Goal: Task Accomplishment & Management: Complete application form

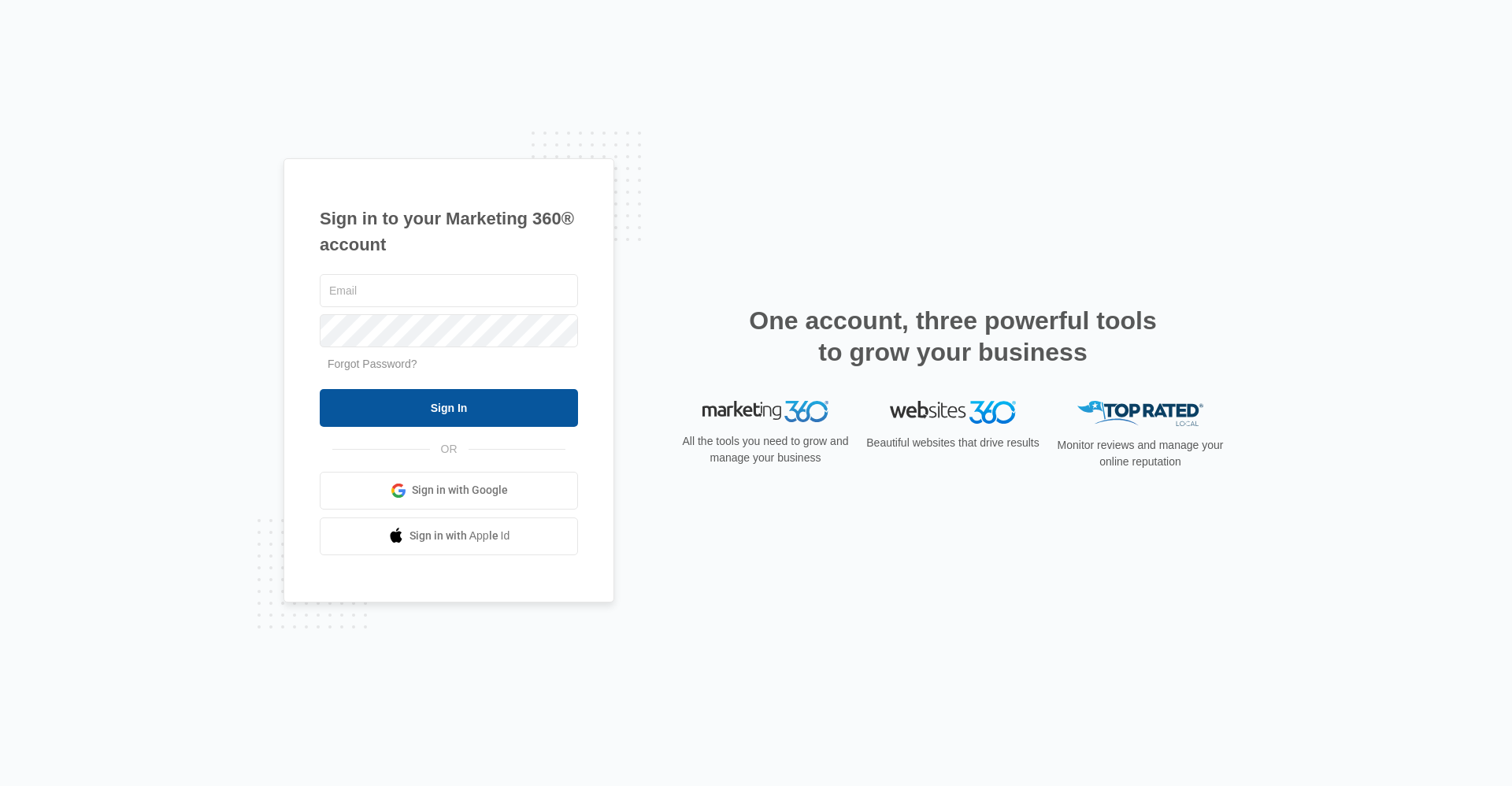
type input "[EMAIL_ADDRESS][DOMAIN_NAME]"
click at [517, 409] on input "Sign In" at bounding box center [448, 408] width 258 height 38
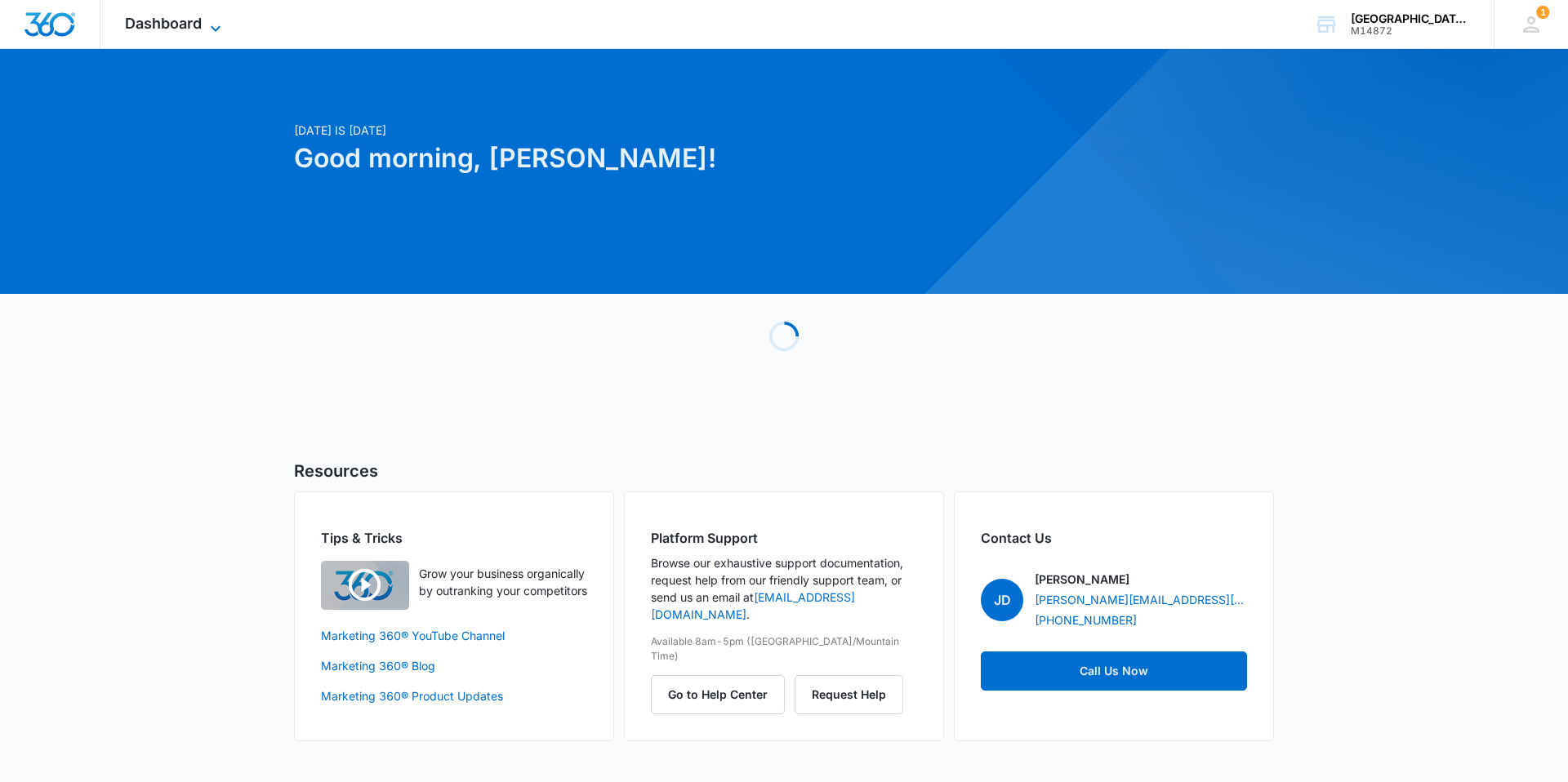
click at [180, 26] on span "Dashboard" at bounding box center [163, 23] width 76 height 17
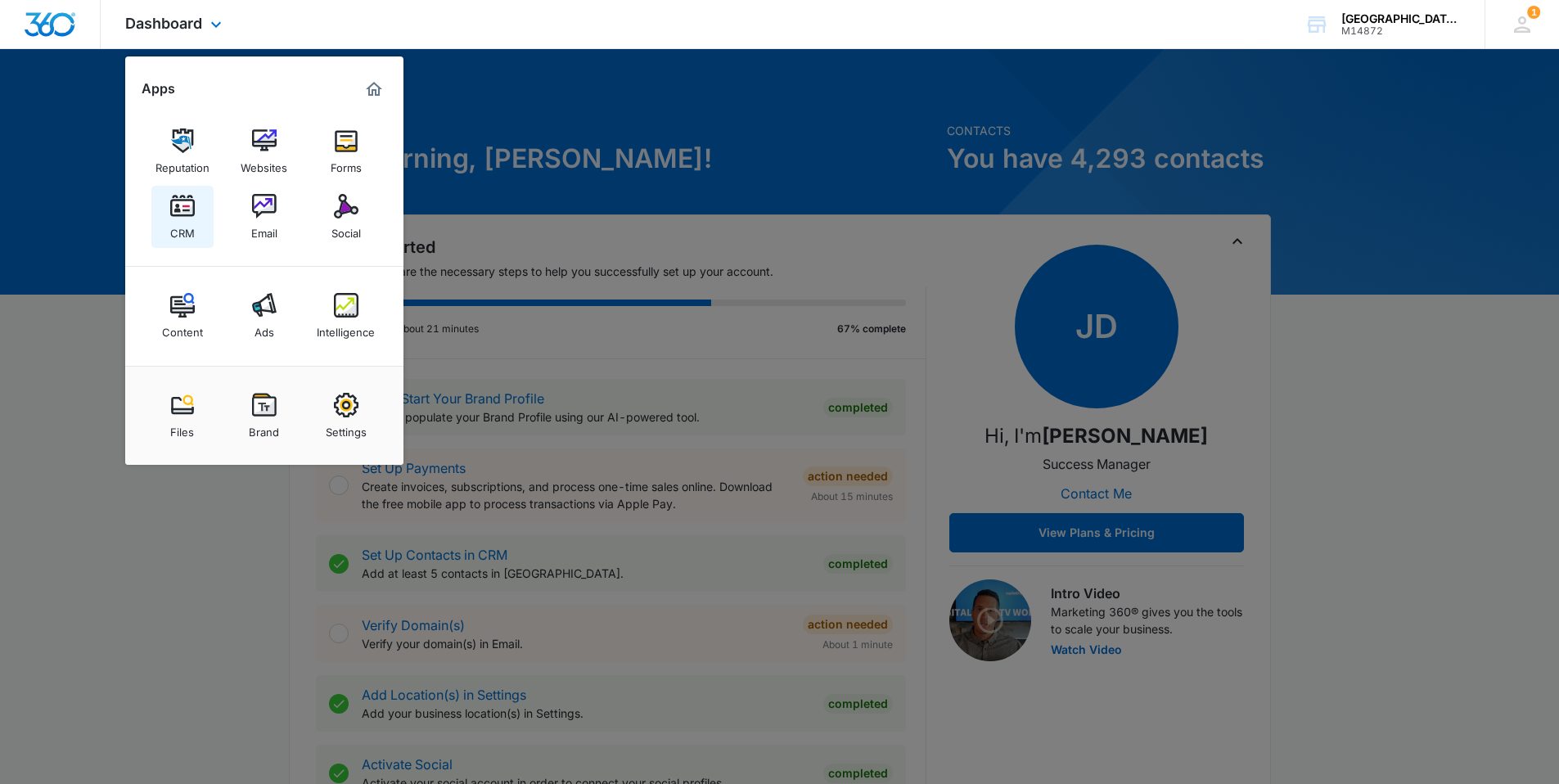
click at [180, 228] on div "CRM" at bounding box center [182, 230] width 24 height 22
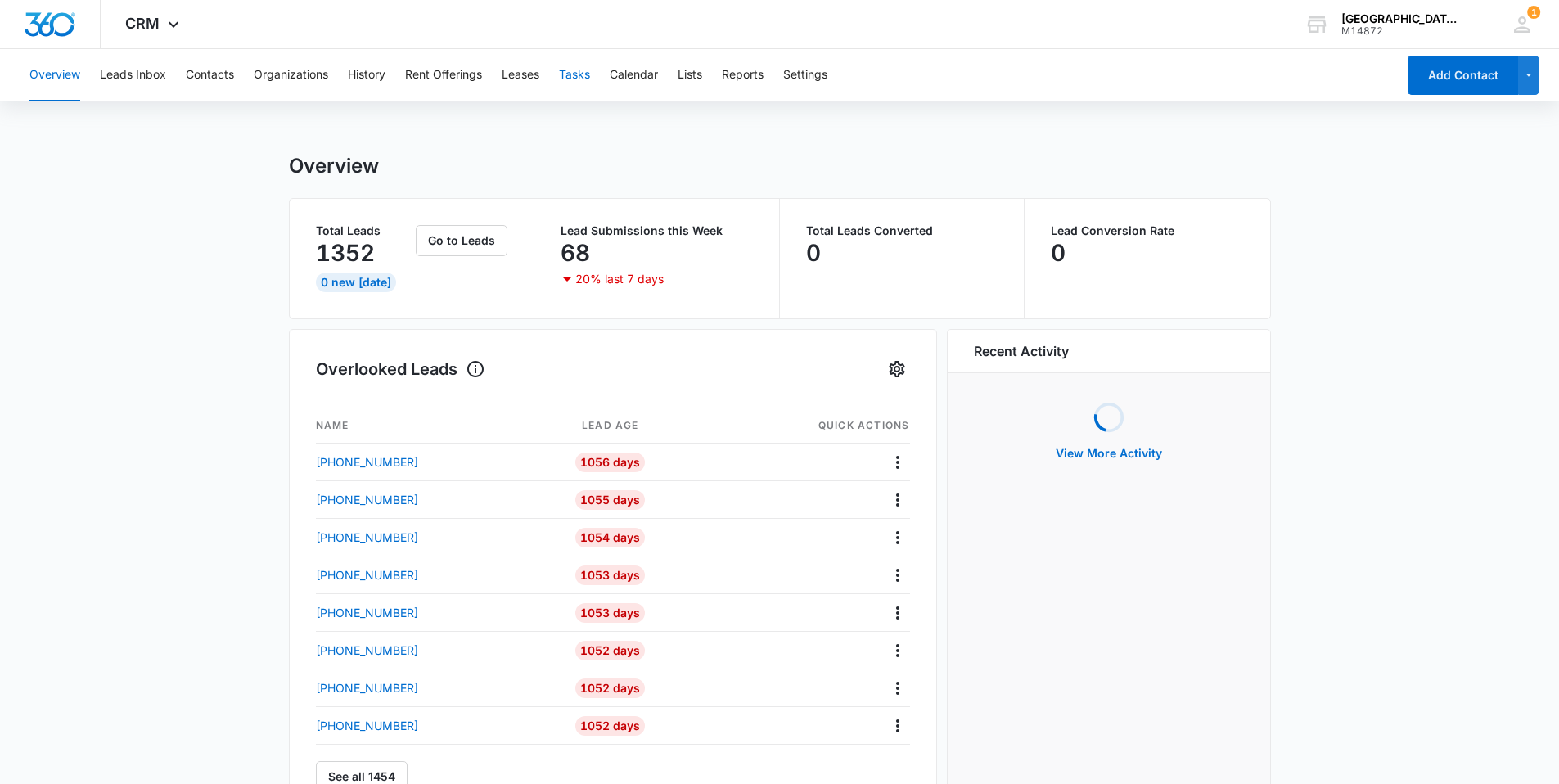
click at [573, 73] on button "Tasks" at bounding box center [574, 75] width 31 height 52
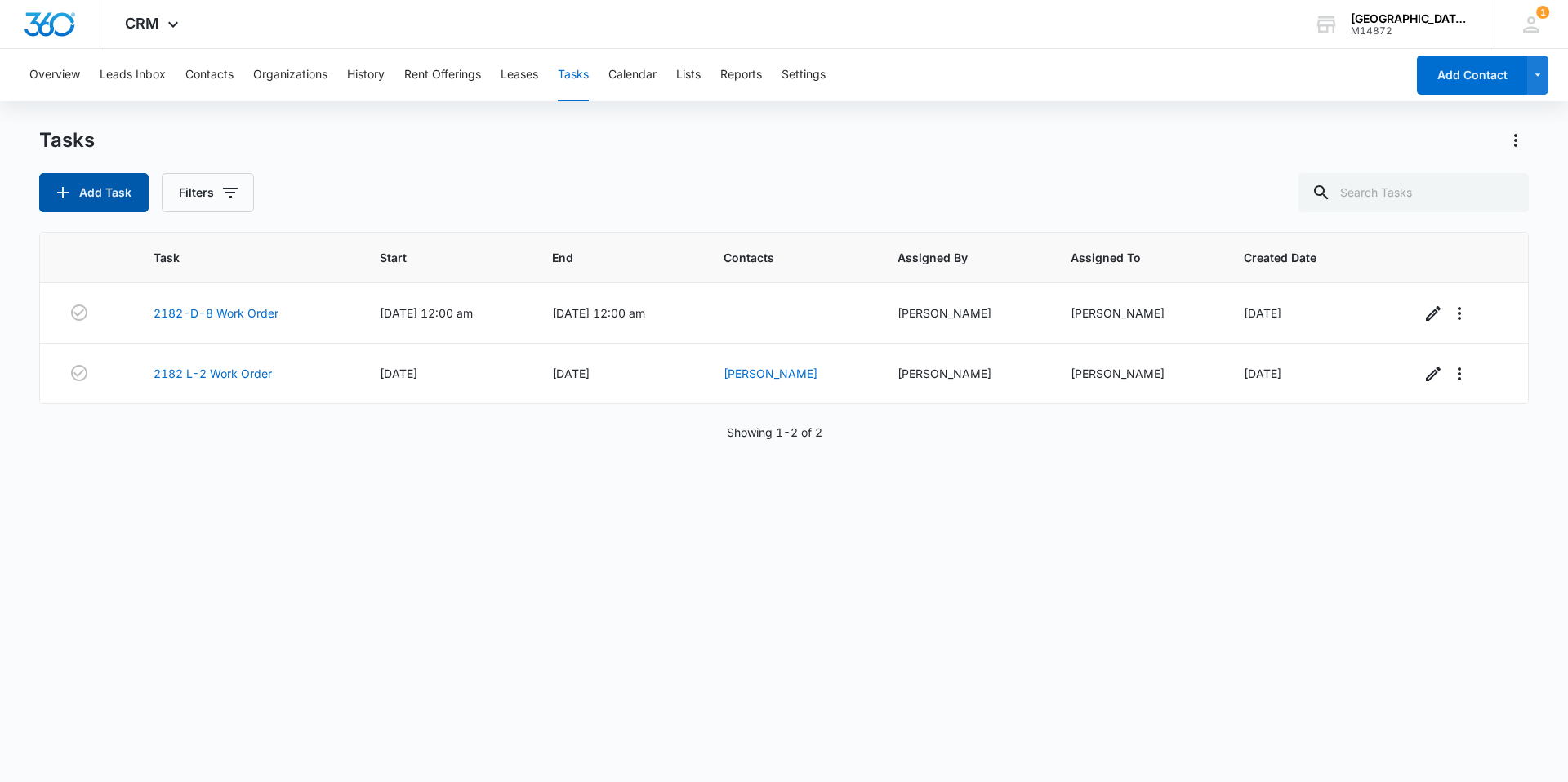
click at [93, 188] on button "Add Task" at bounding box center [94, 192] width 110 height 39
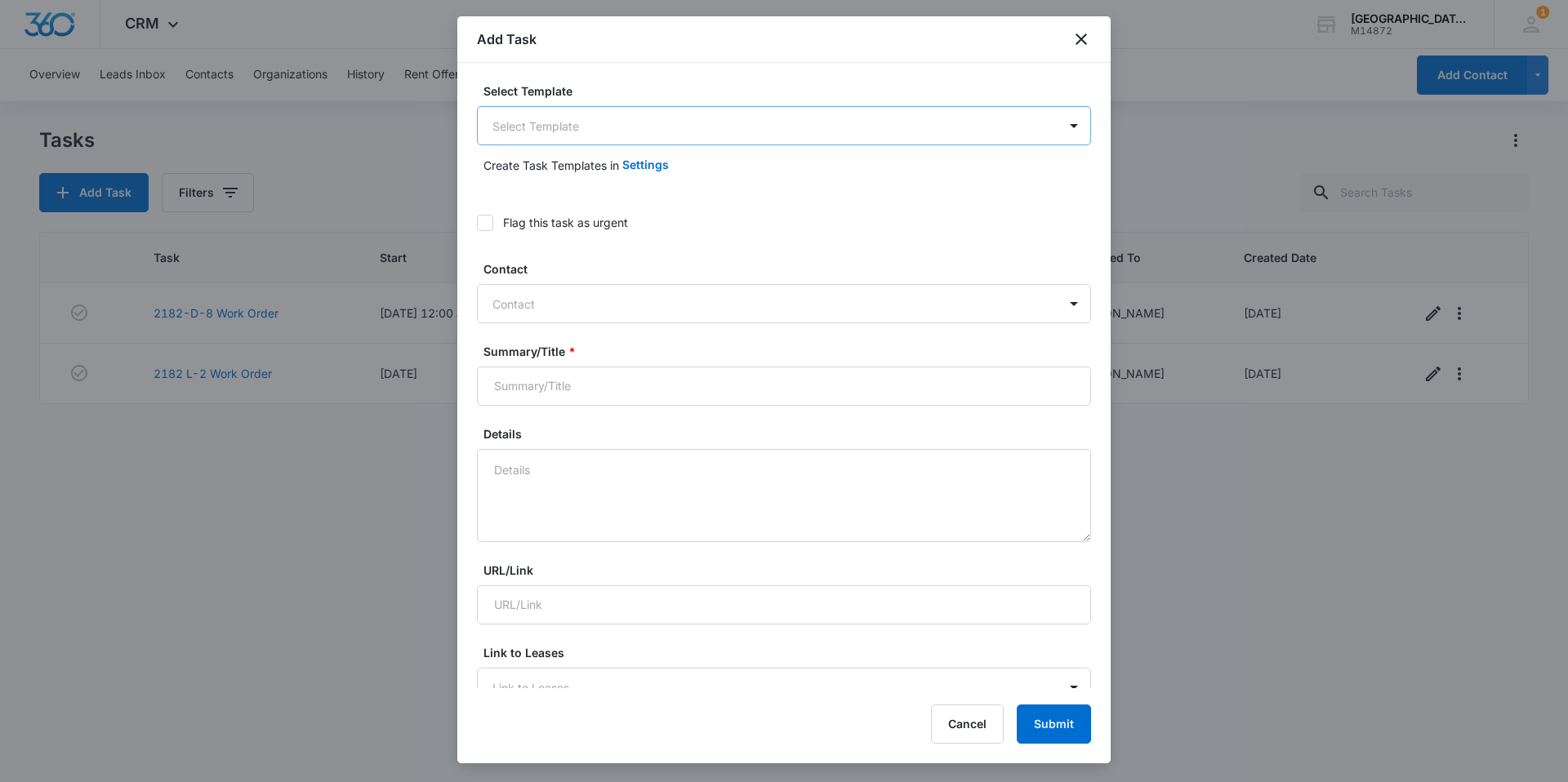
click at [673, 122] on body "CRM Apps Reputation Websites Forms CRM Email Social Content Ads Intelligence Fi…" at bounding box center [784, 391] width 1568 height 782
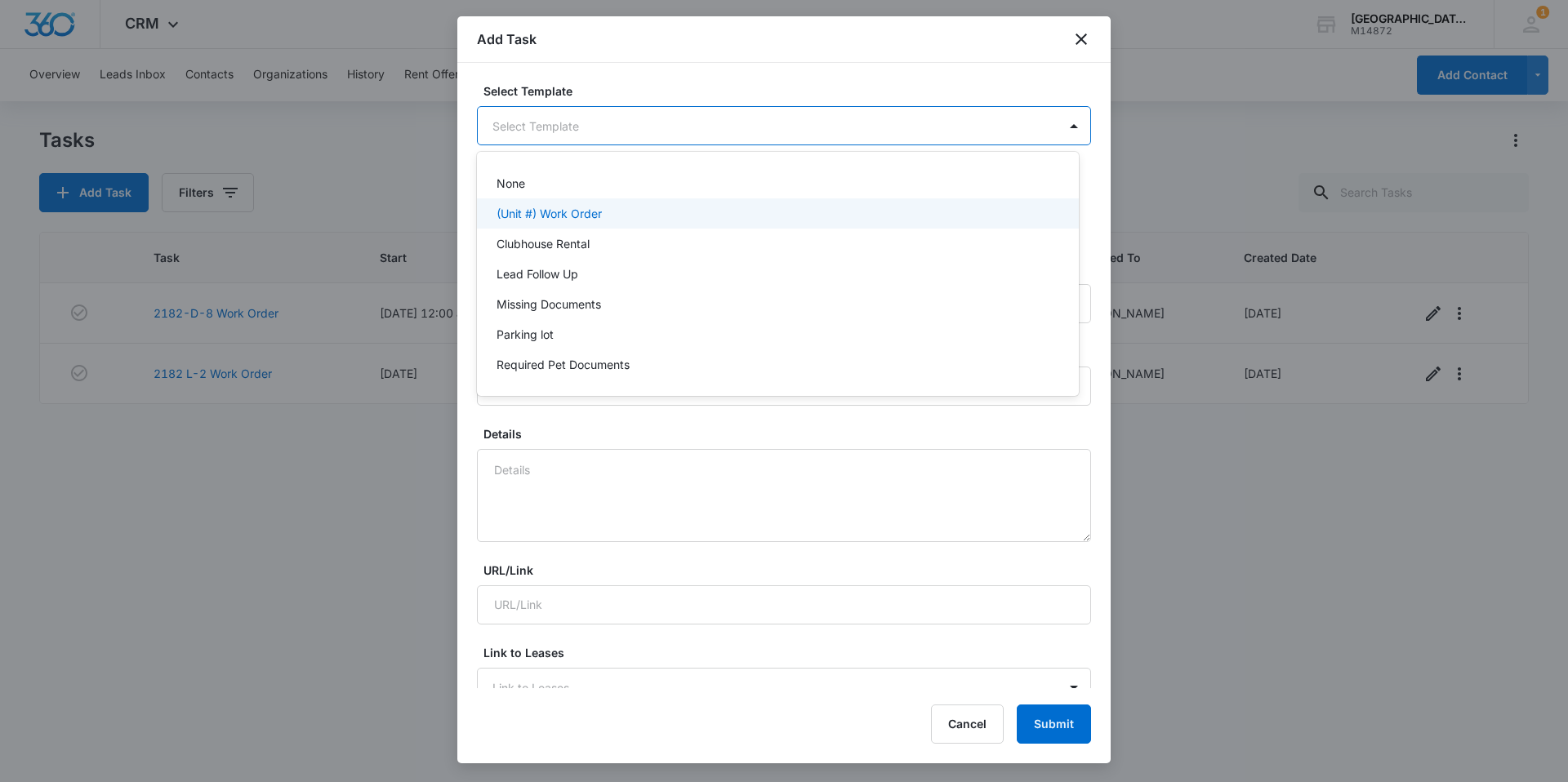
click at [634, 212] on div "(Unit #) Work Order" at bounding box center [777, 213] width 560 height 17
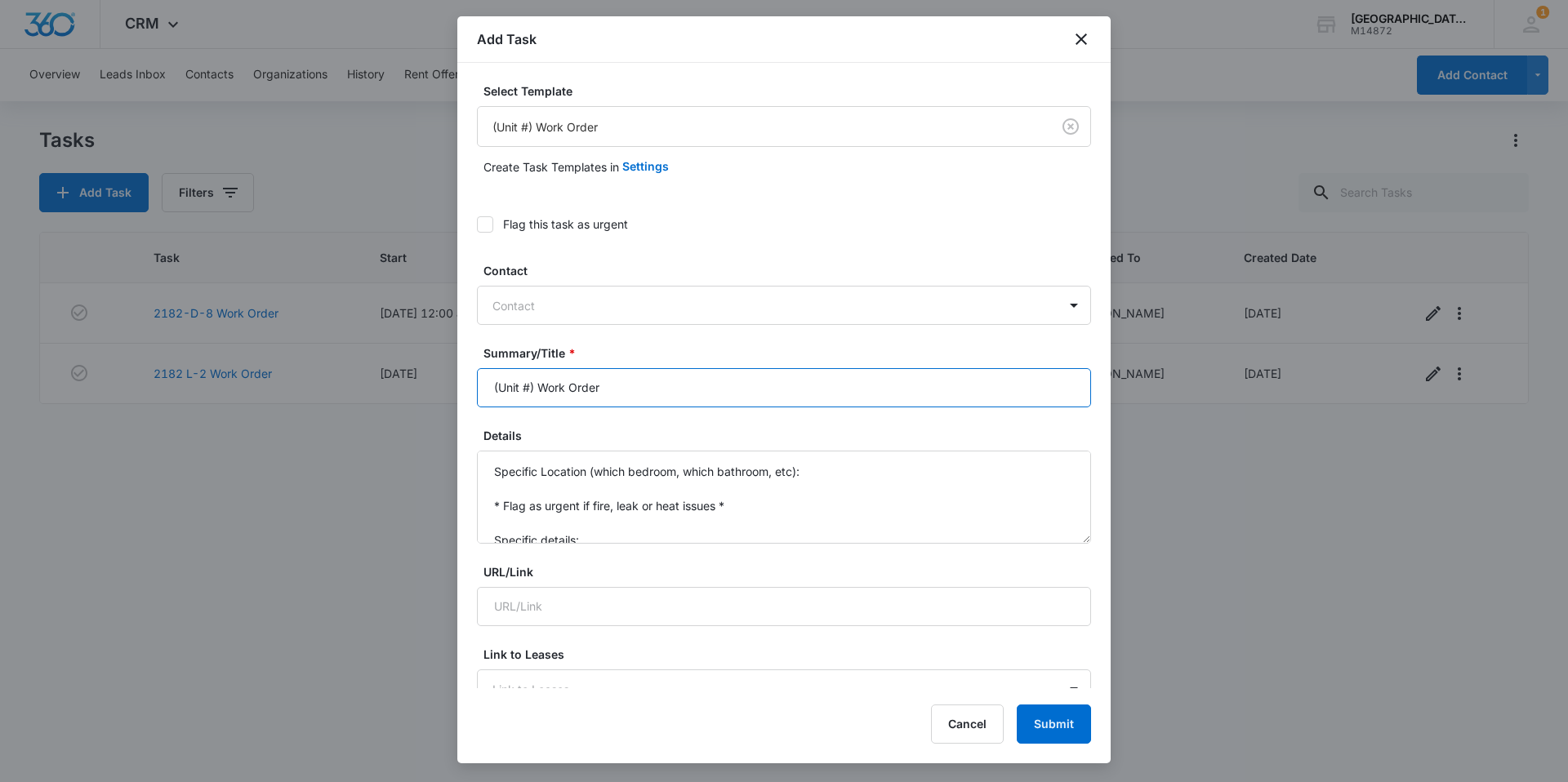
drag, startPoint x: 533, startPoint y: 390, endPoint x: 414, endPoint y: 388, distance: 119.0
click at [419, 387] on body "CRM Apps Reputation Websites Forms CRM Email Social Content Ads Intelligence Fi…" at bounding box center [784, 391] width 1568 height 782
type input "2035 I-6 Work Order"
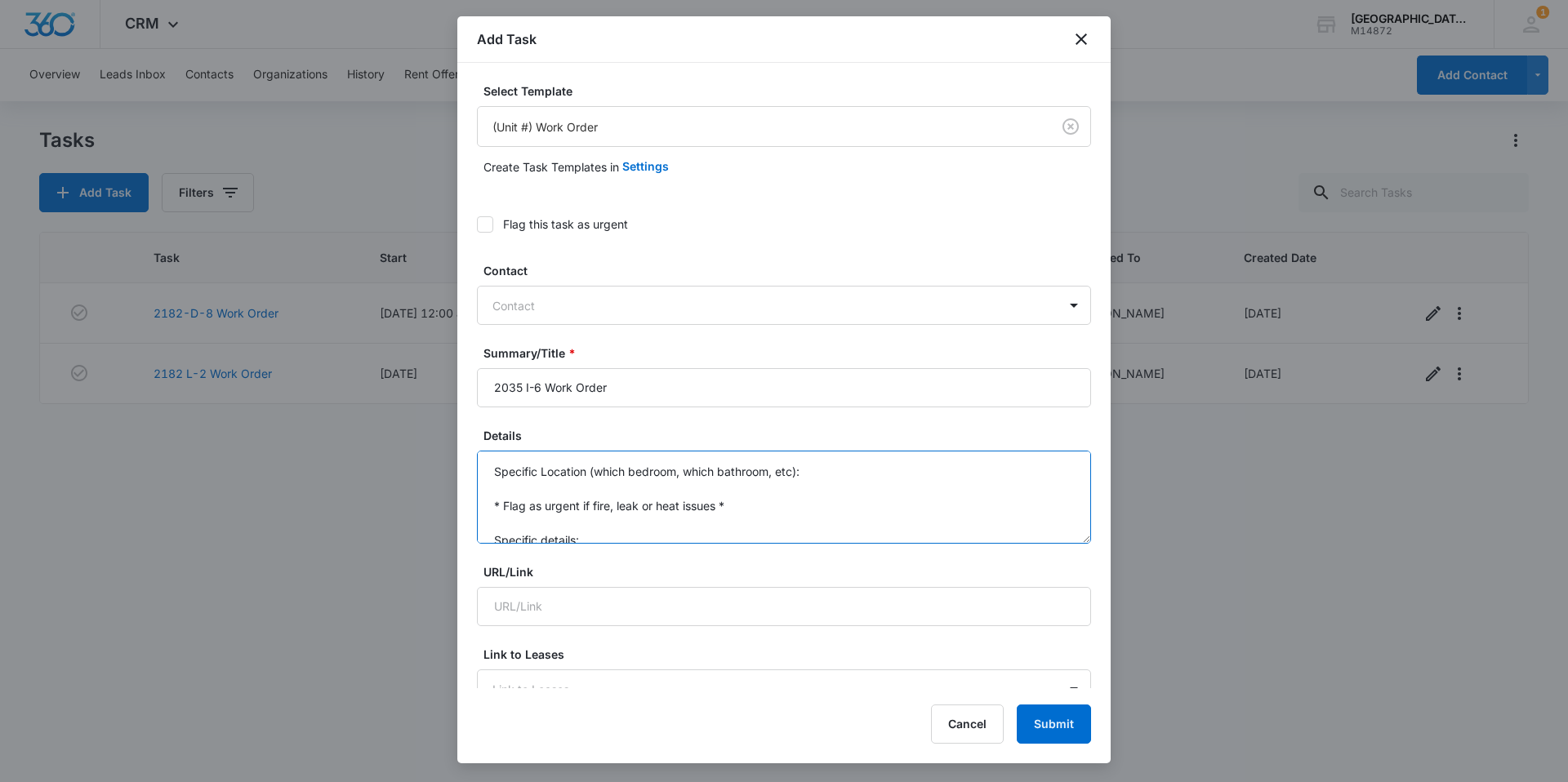
drag, startPoint x: 565, startPoint y: 522, endPoint x: 473, endPoint y: 398, distance: 154.4
click at [473, 398] on div "Select Template (Unit #) Work Order Create Task Templates in Settings Flag this…" at bounding box center [784, 375] width 654 height 625
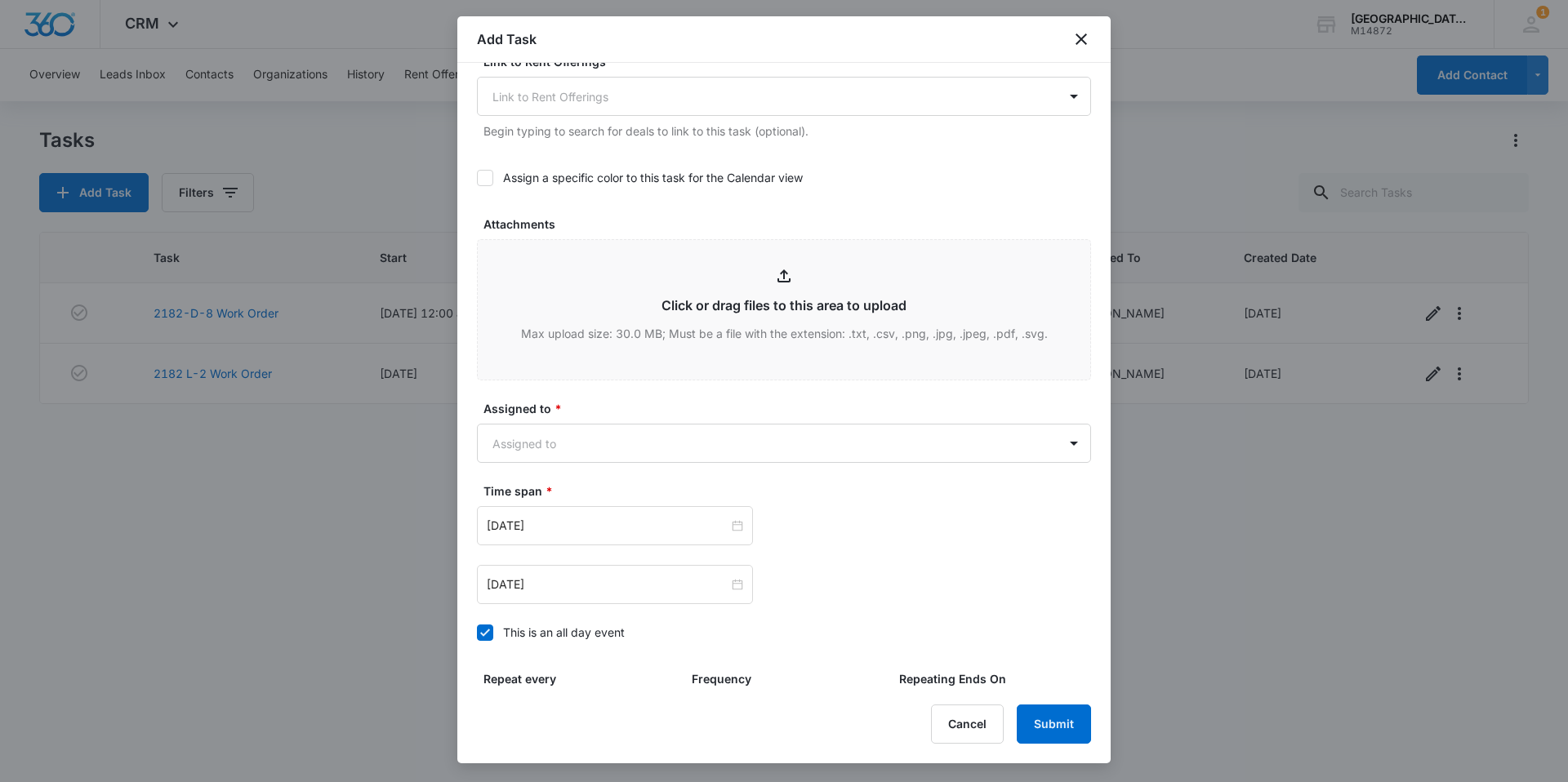
scroll to position [816, 0]
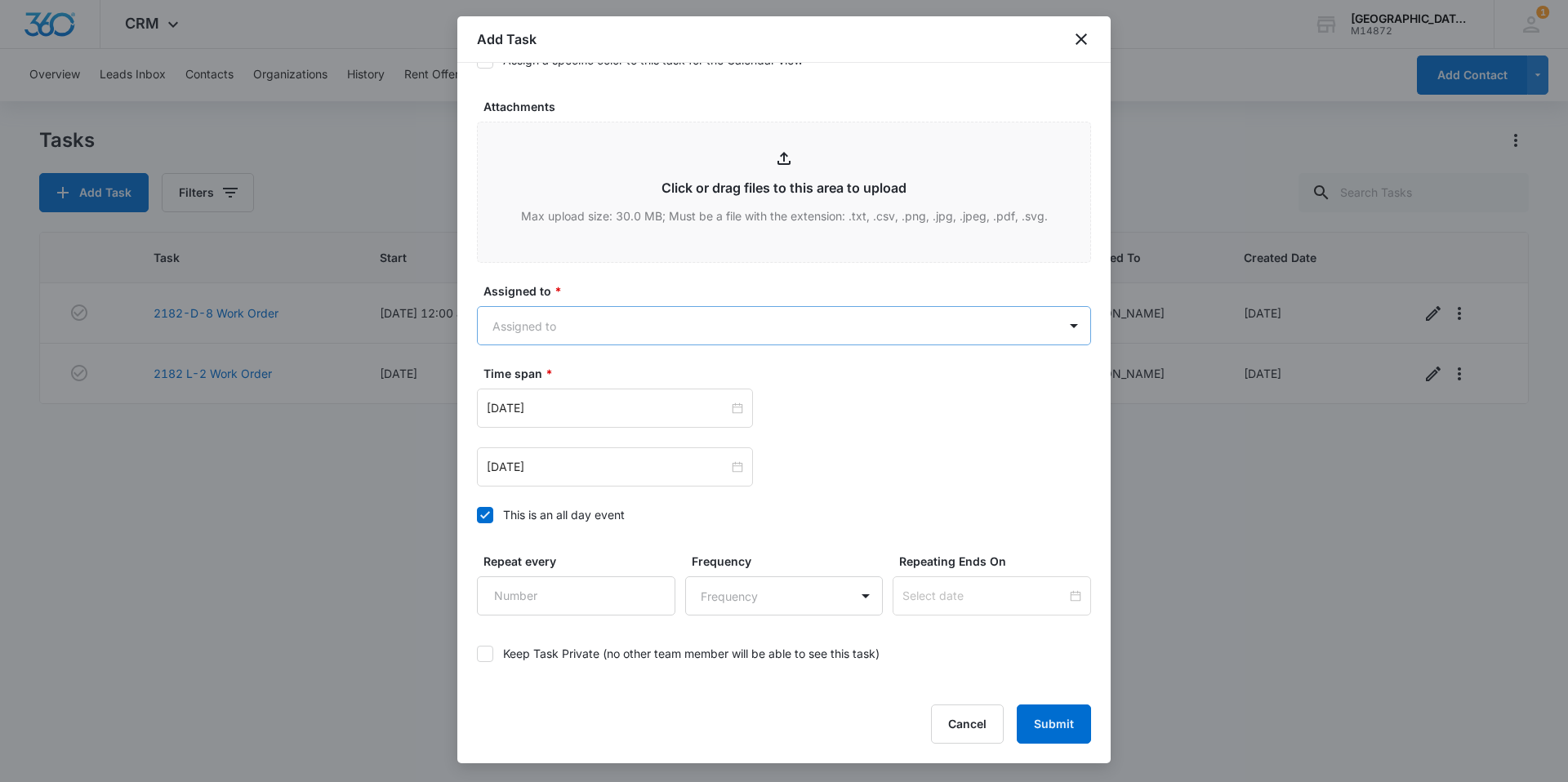
type textarea "Remove washer cap and bottom drawer on oven off track"
click at [664, 316] on body "CRM Apps Reputation Websites Forms CRM Email Social Content Ads Intelligence Fi…" at bounding box center [784, 391] width 1568 height 782
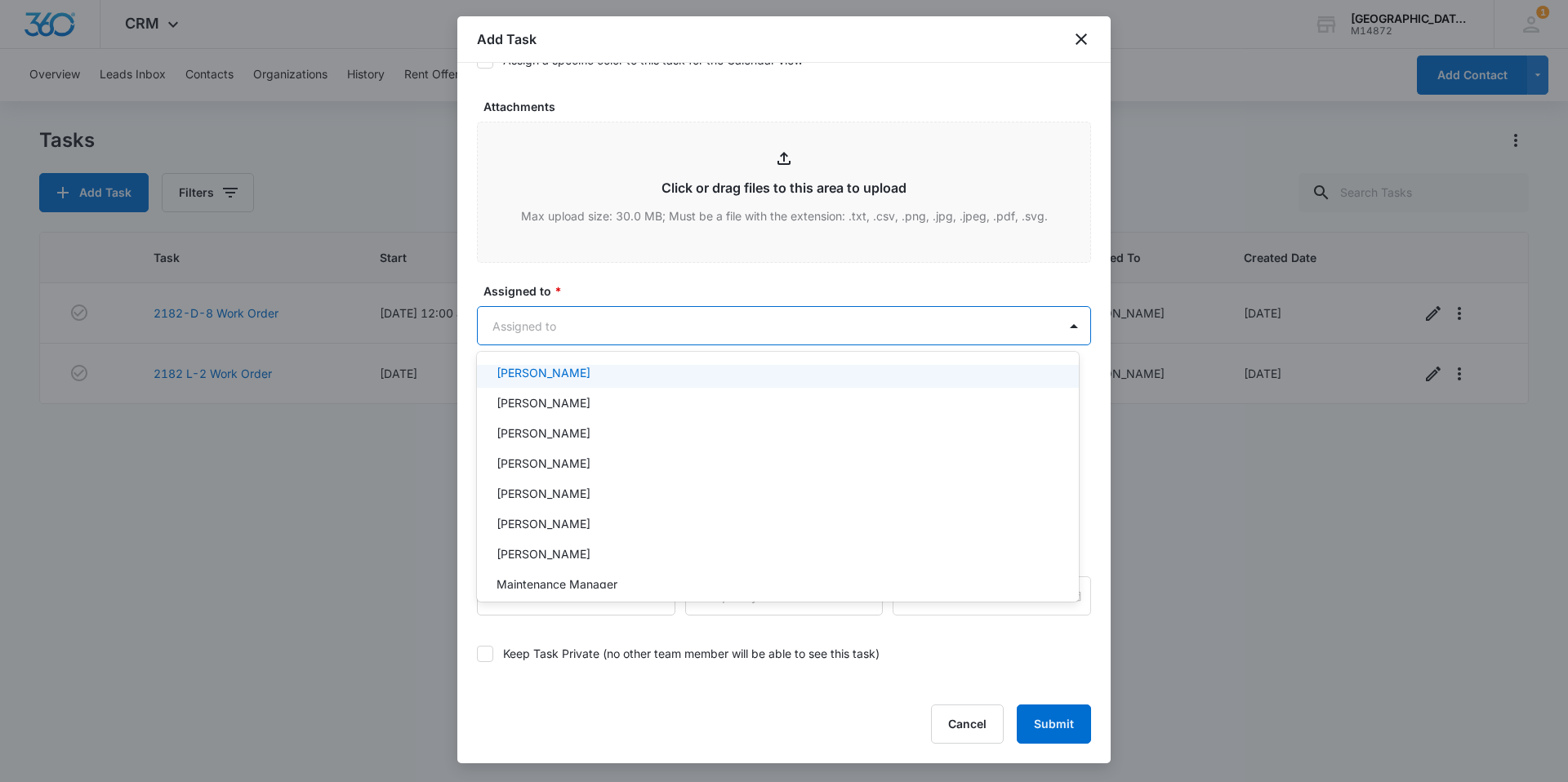
scroll to position [245, 0]
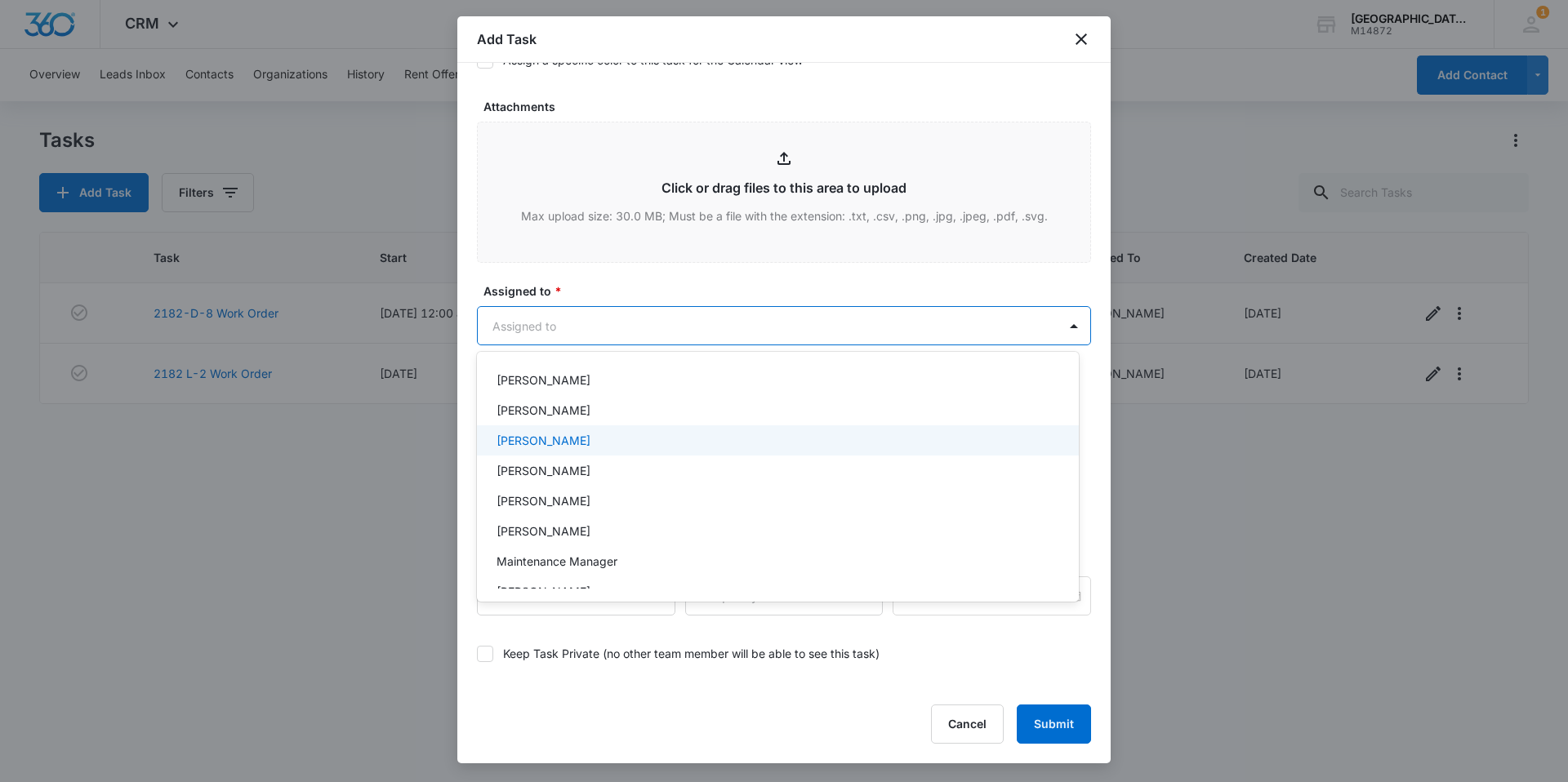
click at [688, 431] on div "[PERSON_NAME]" at bounding box center [777, 440] width 602 height 30
click at [693, 291] on div at bounding box center [784, 391] width 1568 height 782
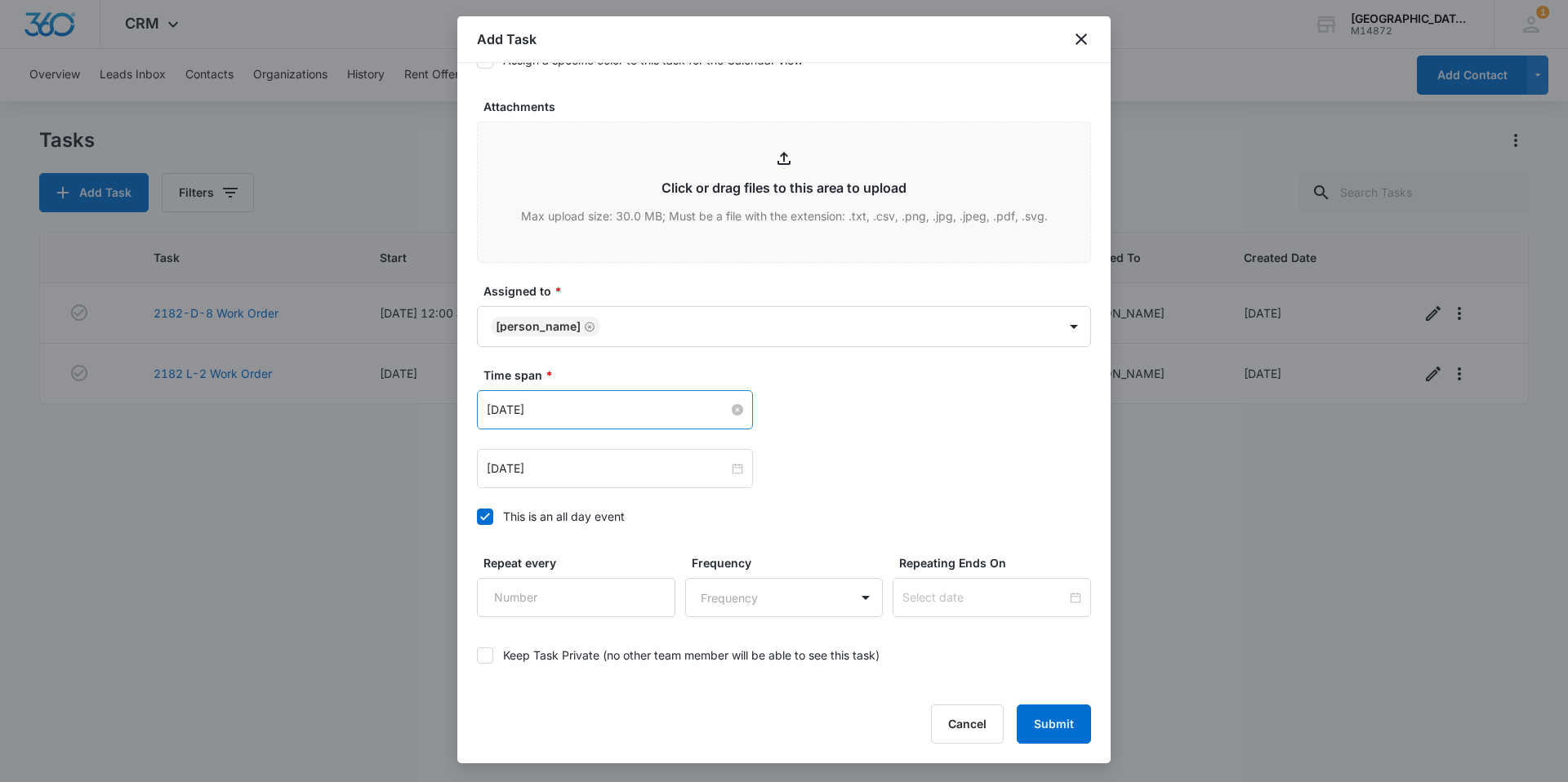
click at [576, 418] on div "[DATE]" at bounding box center [615, 409] width 276 height 39
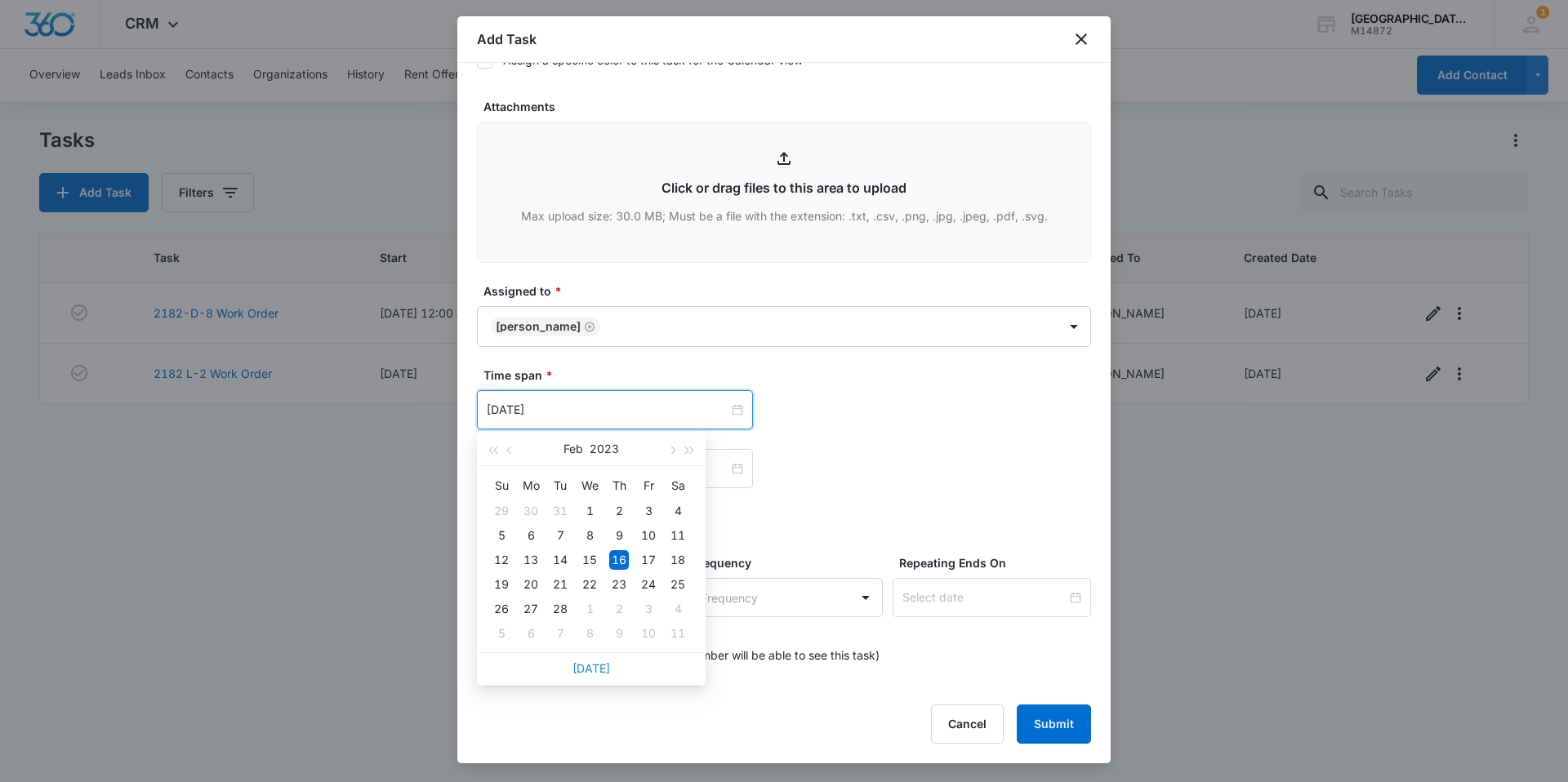
click at [592, 672] on link "[DATE]" at bounding box center [590, 667] width 37 height 14
type input "[DATE]"
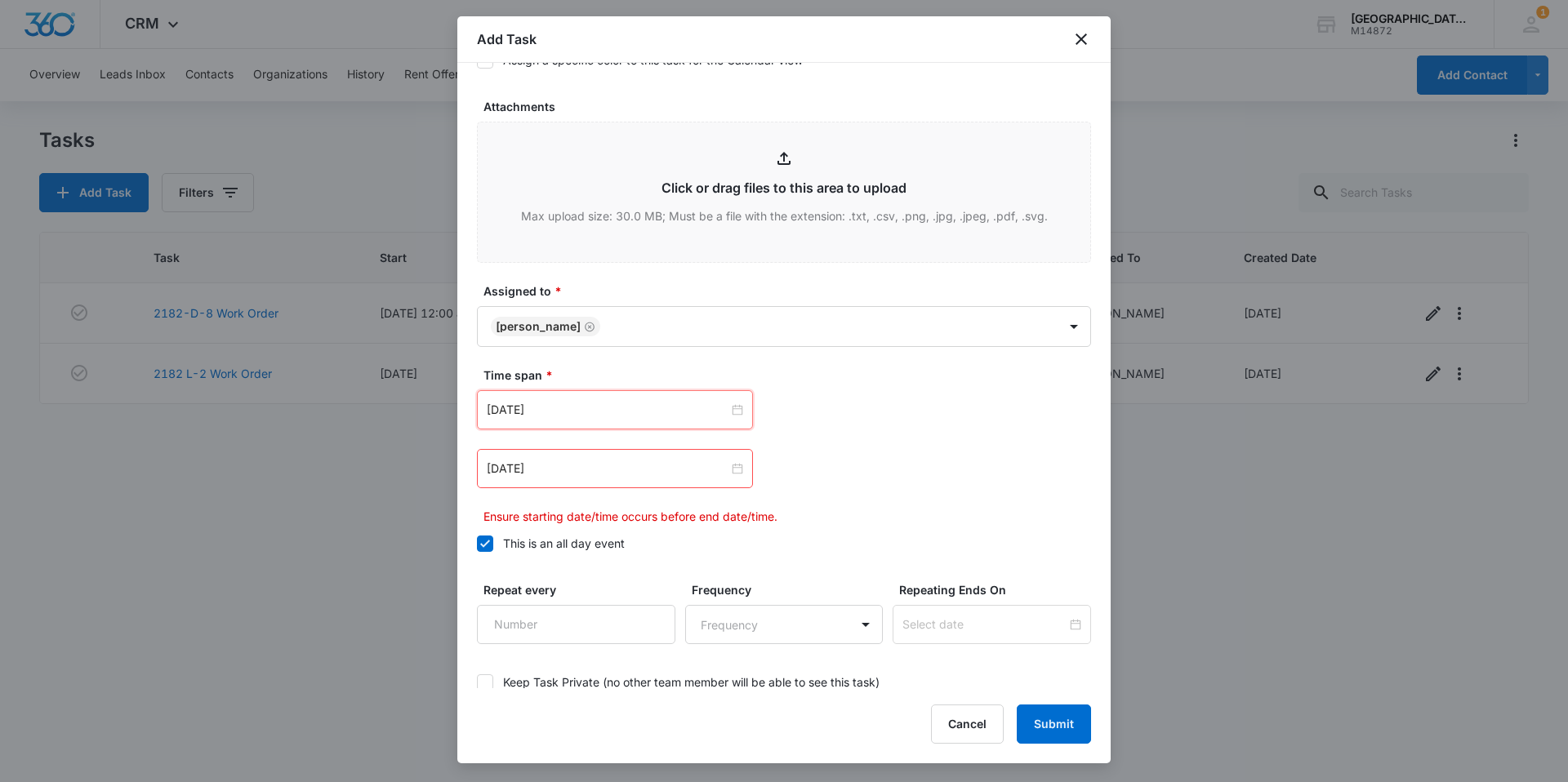
click at [600, 455] on div "[DATE]" at bounding box center [615, 468] width 276 height 39
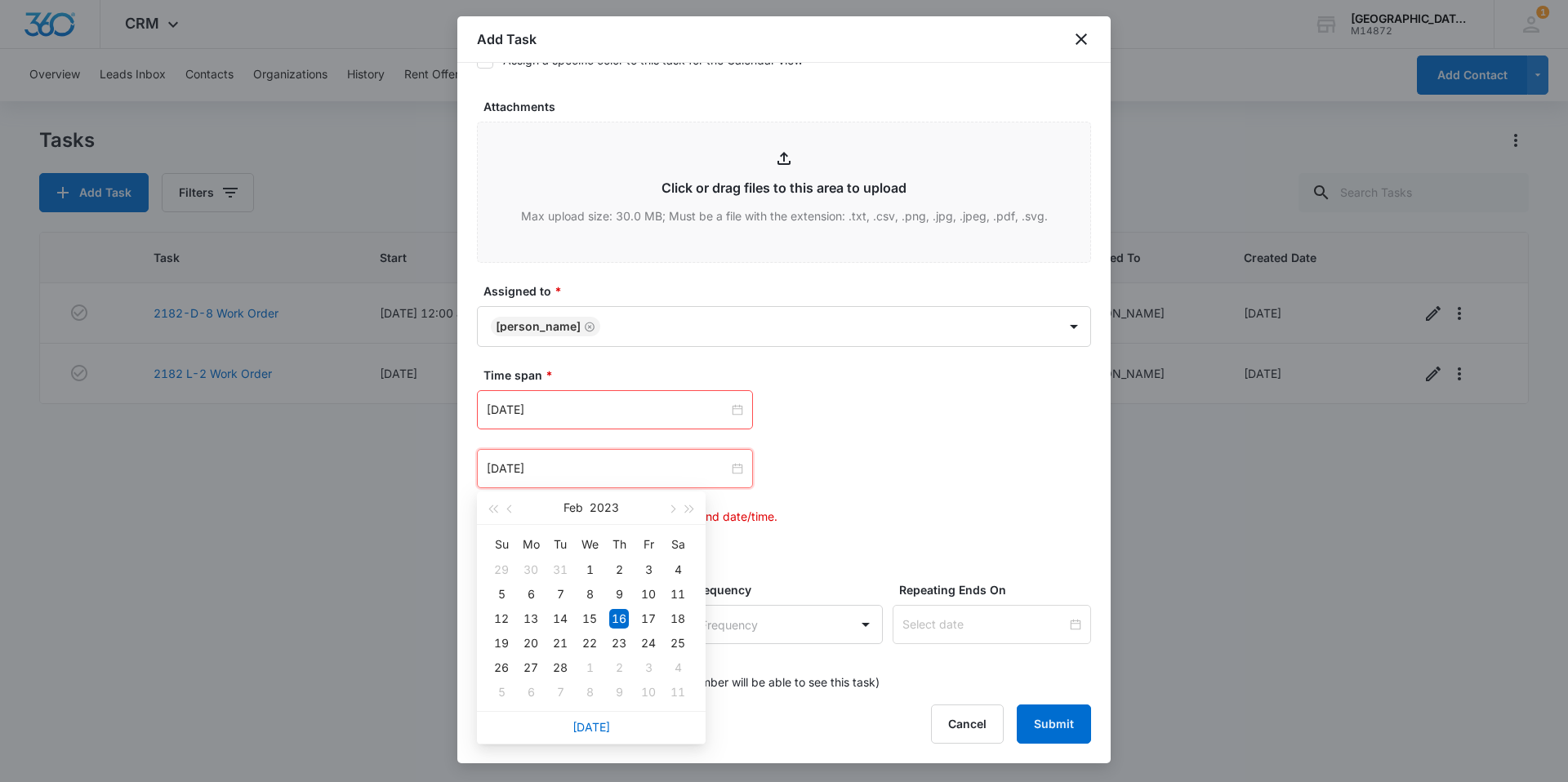
click at [609, 725] on div "[DATE]" at bounding box center [590, 726] width 228 height 32
click at [600, 725] on link "[DATE]" at bounding box center [590, 726] width 37 height 14
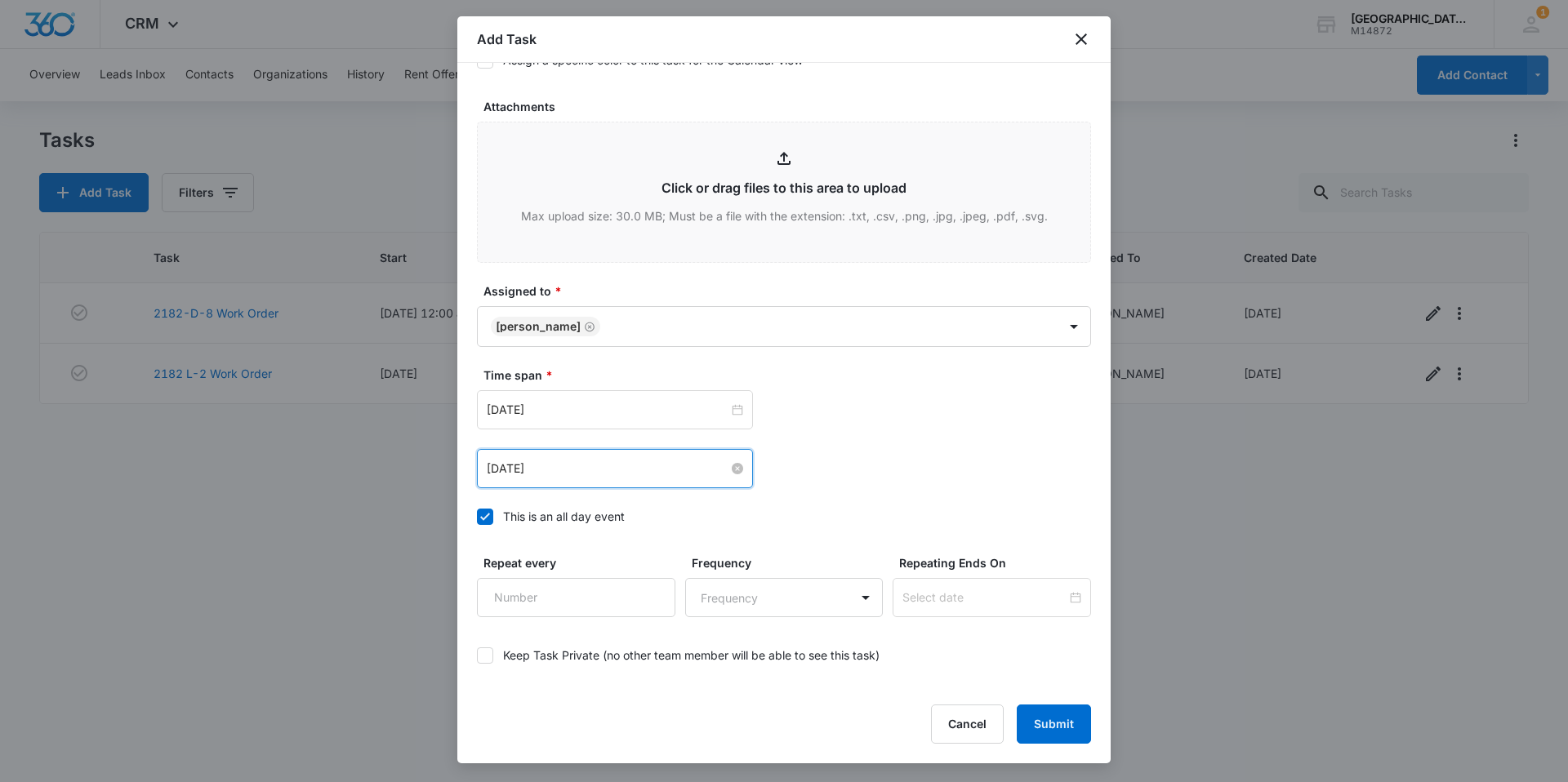
click at [584, 472] on input "[DATE]" at bounding box center [607, 469] width 242 height 18
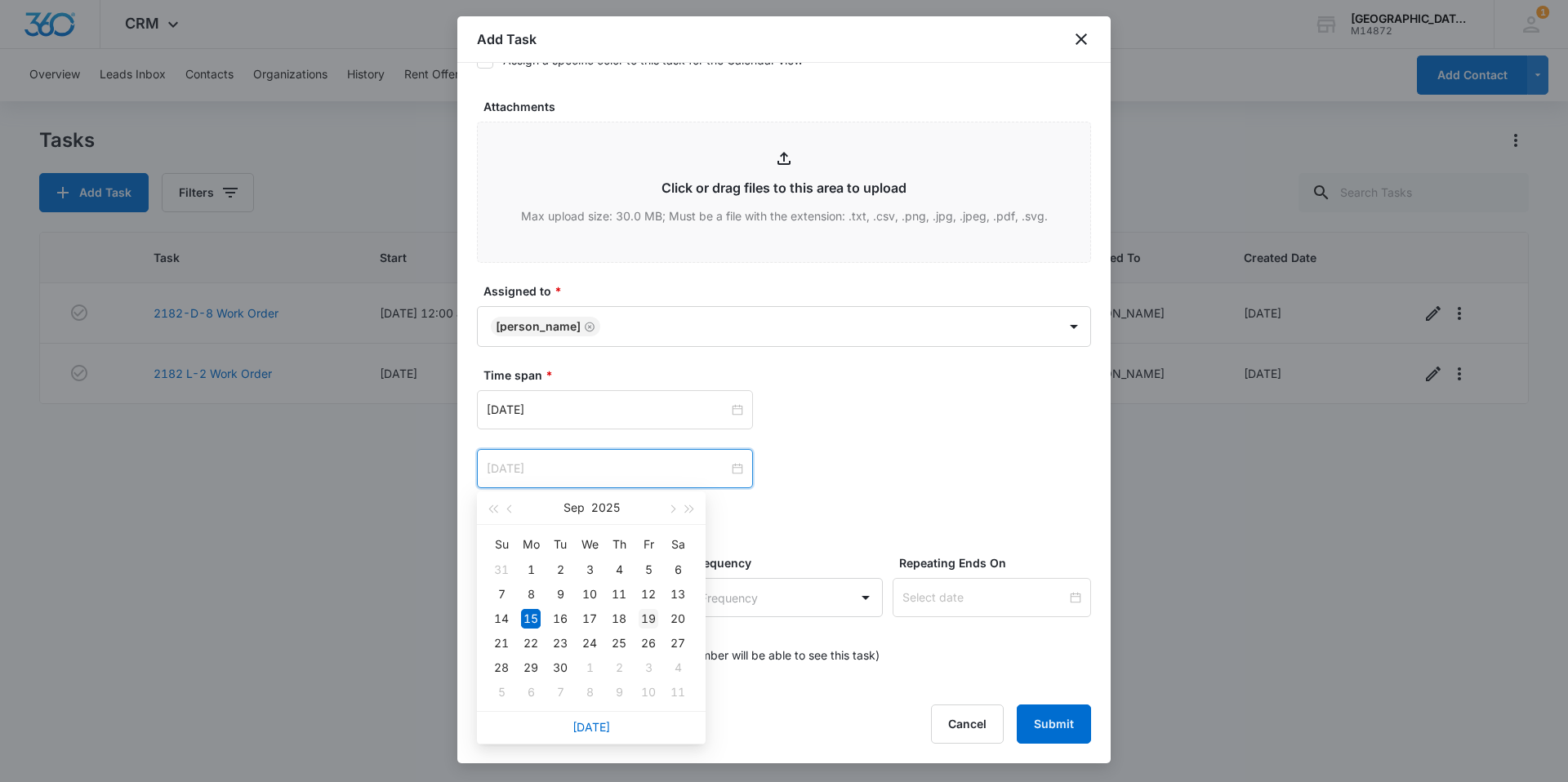
type input "[DATE]"
click at [646, 625] on div "19" at bounding box center [649, 618] width 20 height 20
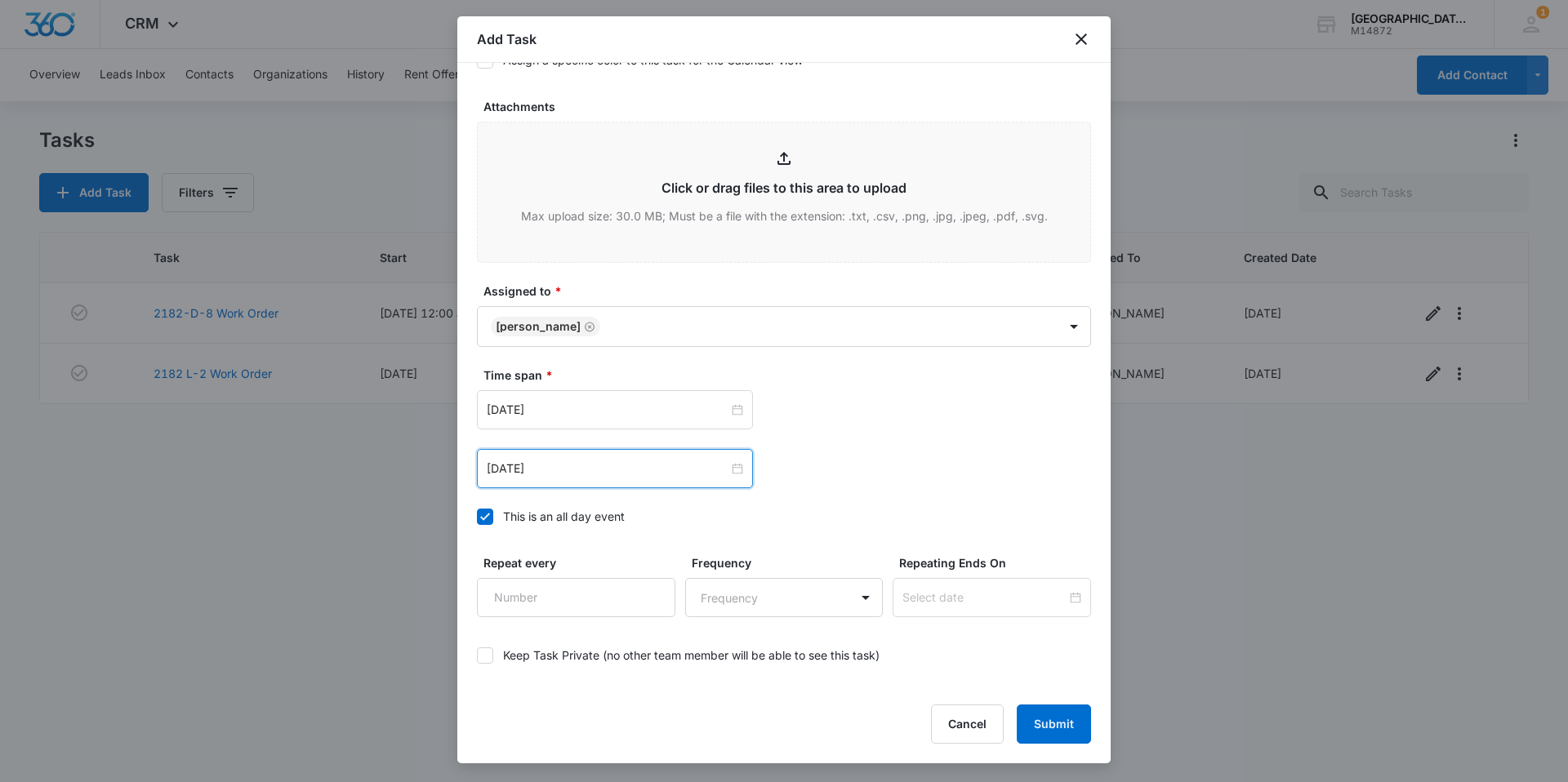
click at [582, 525] on div "Time span * [DATE] [DATE] Su Mo Tu We Th Fr Sa 31 1 2 3 4 5 6 7 8 9 10 11 12 13…" at bounding box center [783, 450] width 614 height 169
click at [581, 516] on div "This is an all day event" at bounding box center [564, 516] width 122 height 17
click at [477, 516] on input "This is an all day event" at bounding box center [477, 516] width 0 height 0
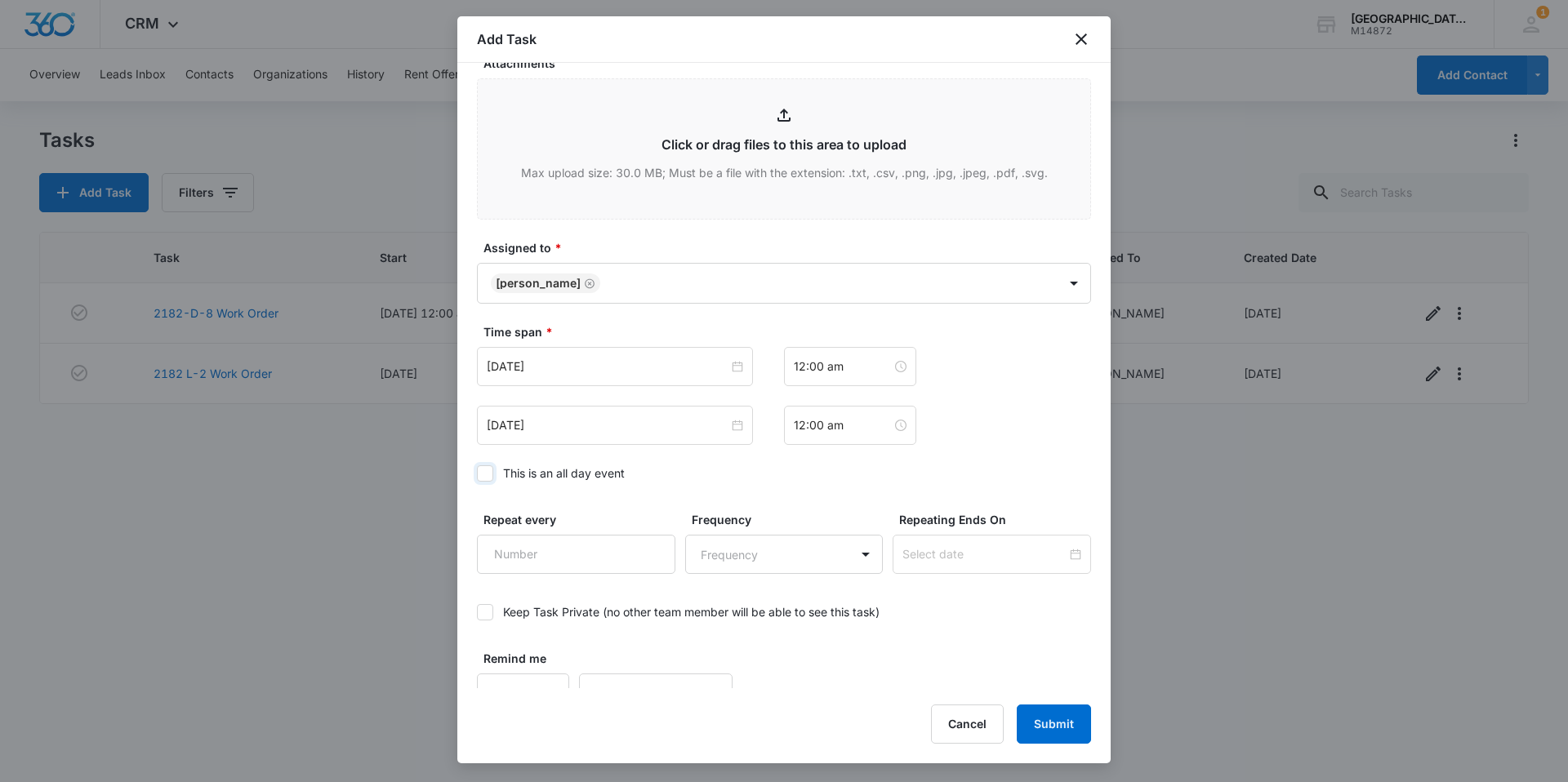
scroll to position [884, 0]
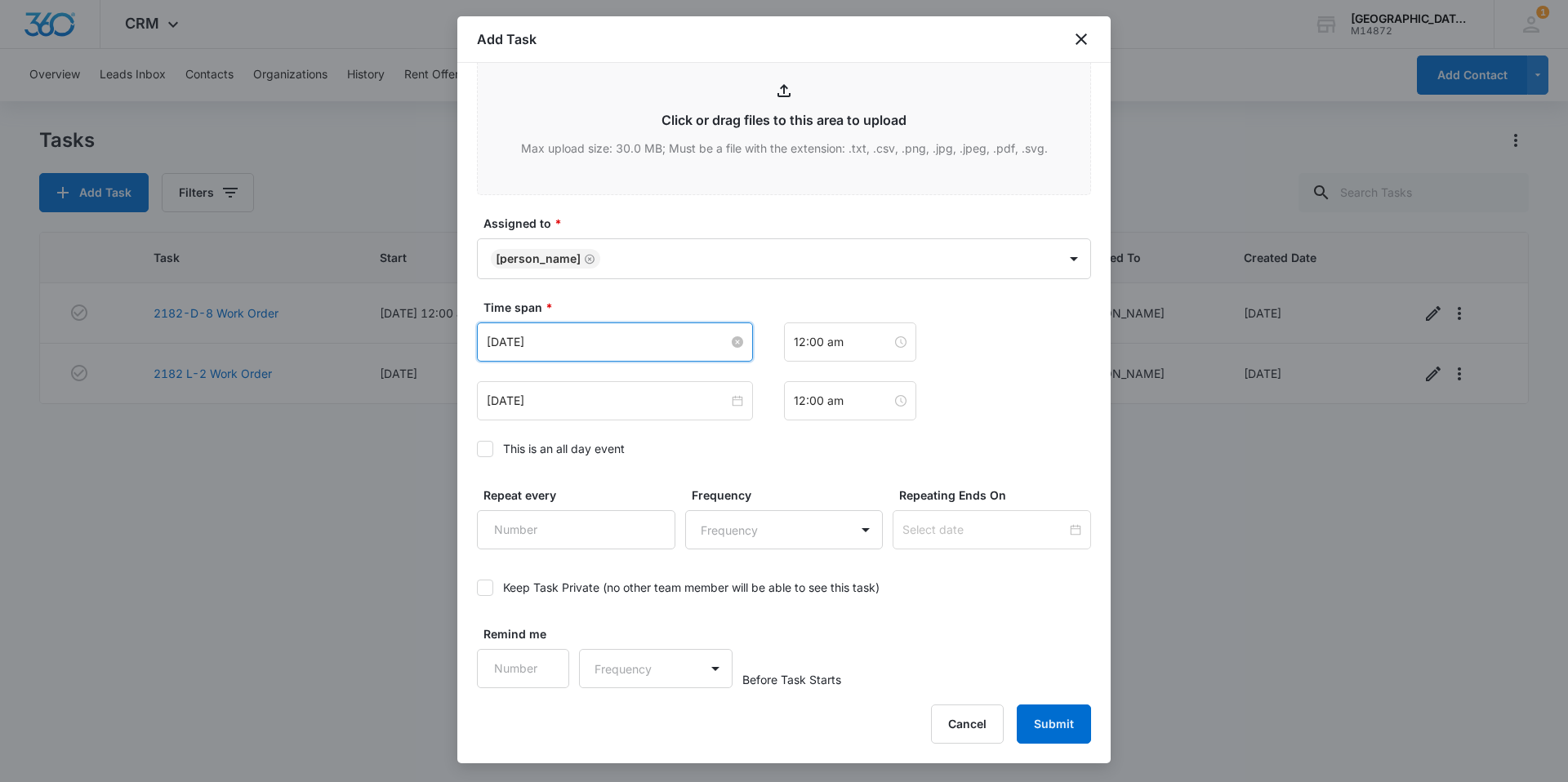
click at [654, 338] on input "[DATE]" at bounding box center [607, 342] width 242 height 18
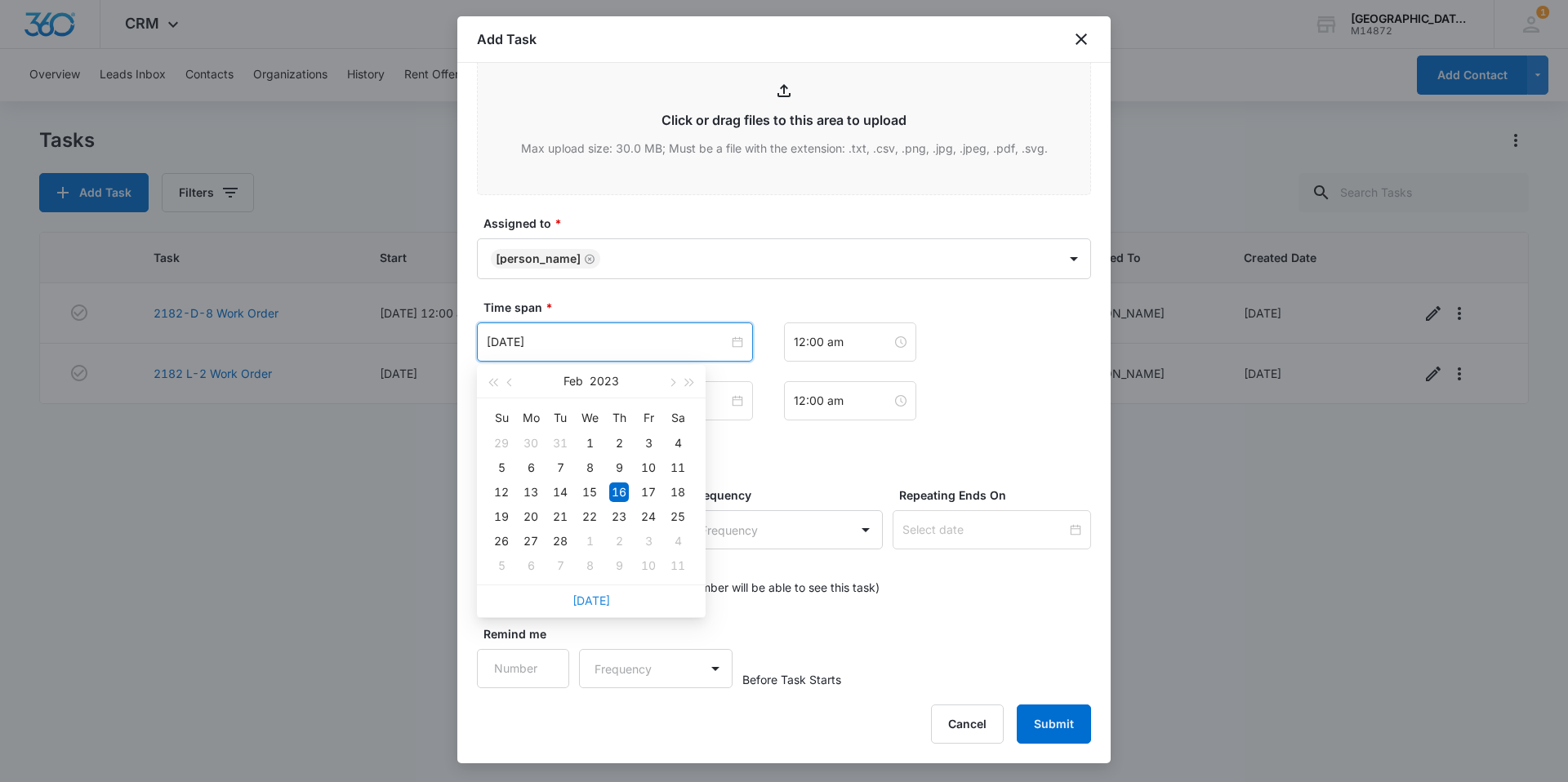
click at [586, 600] on link "[DATE]" at bounding box center [590, 600] width 37 height 14
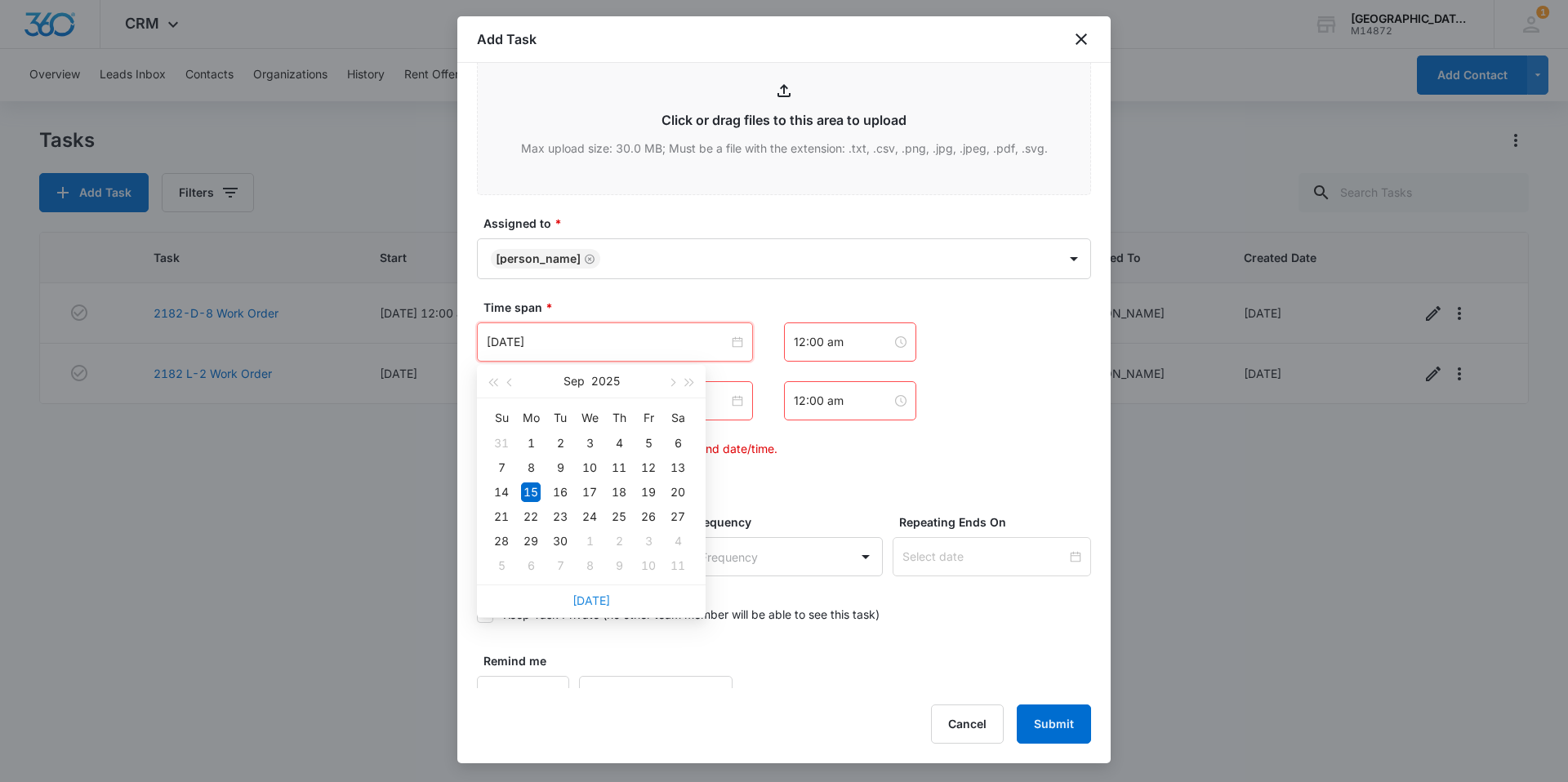
type input "[DATE]"
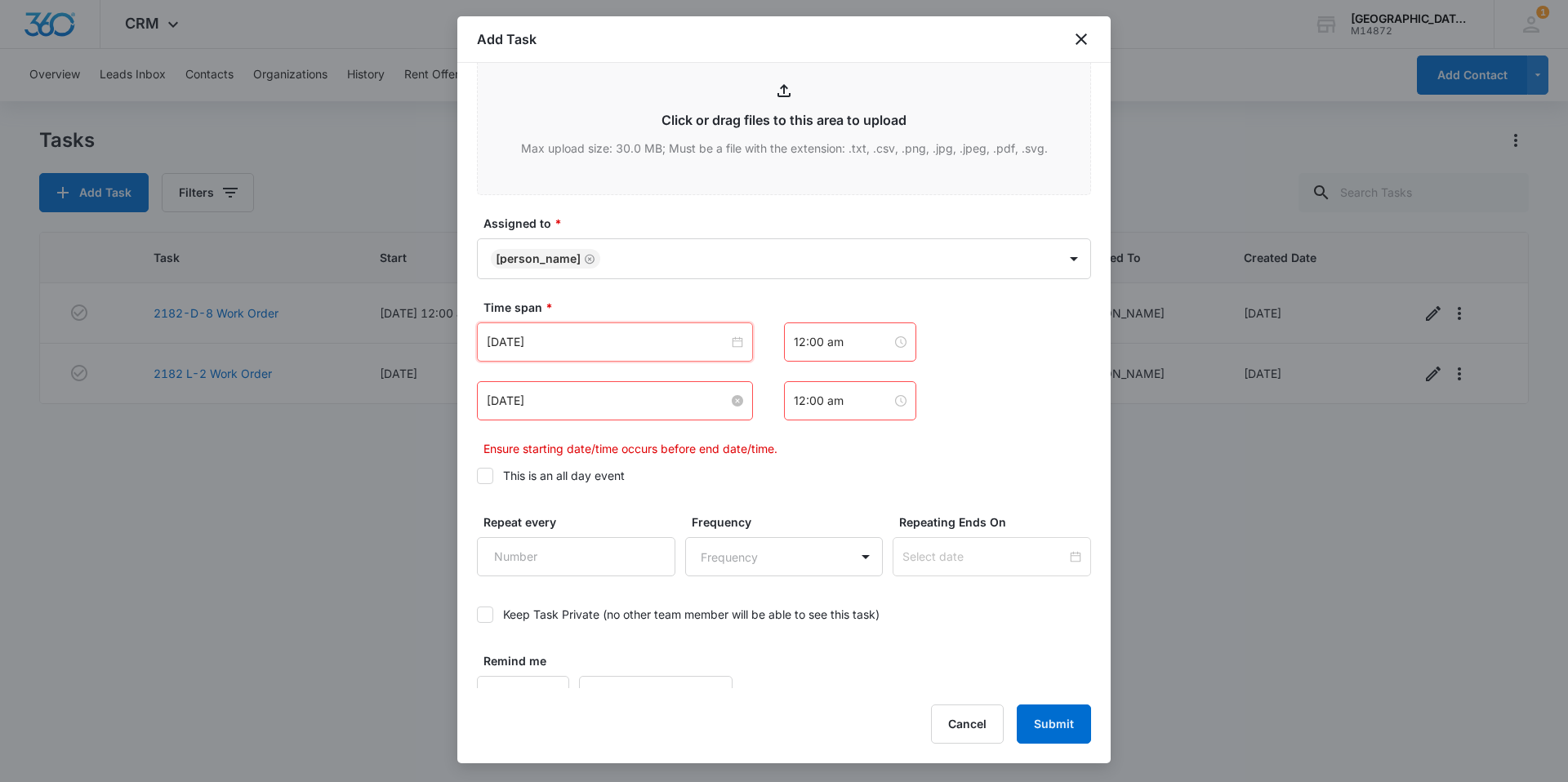
click at [593, 393] on input "[DATE]" at bounding box center [607, 401] width 242 height 18
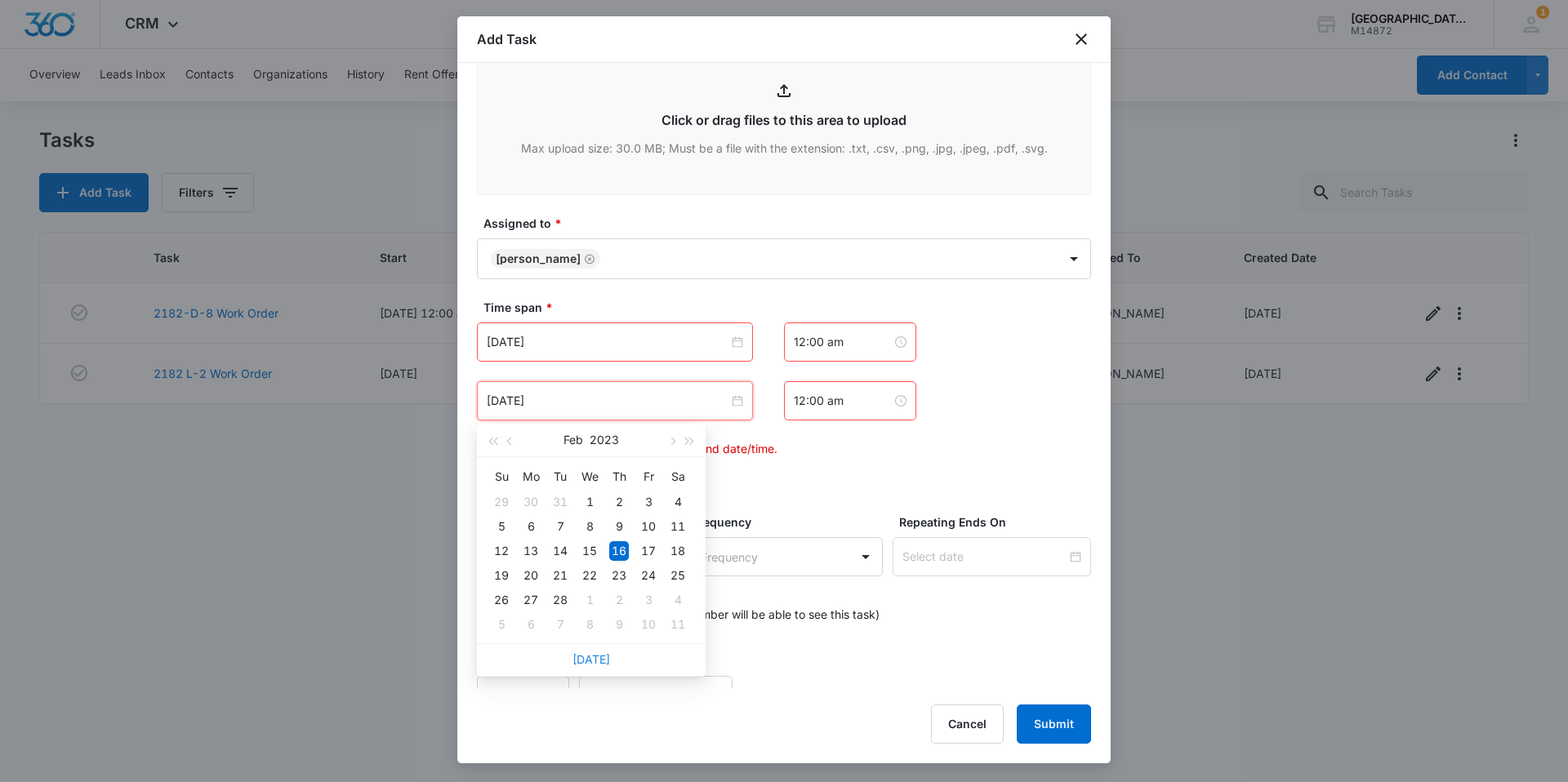
click at [593, 663] on link "[DATE]" at bounding box center [590, 659] width 37 height 14
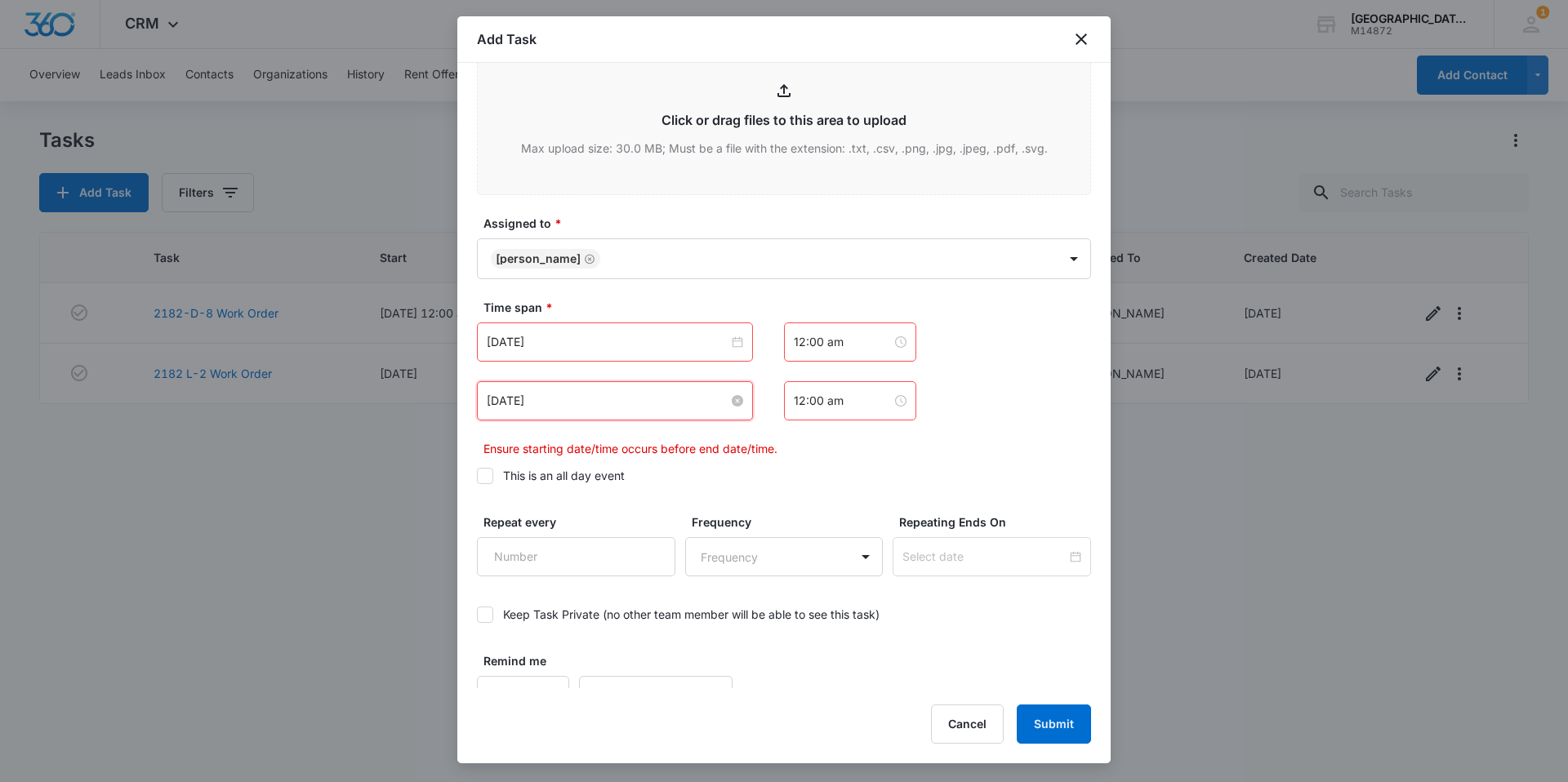
click at [586, 400] on input "[DATE]" at bounding box center [607, 401] width 242 height 18
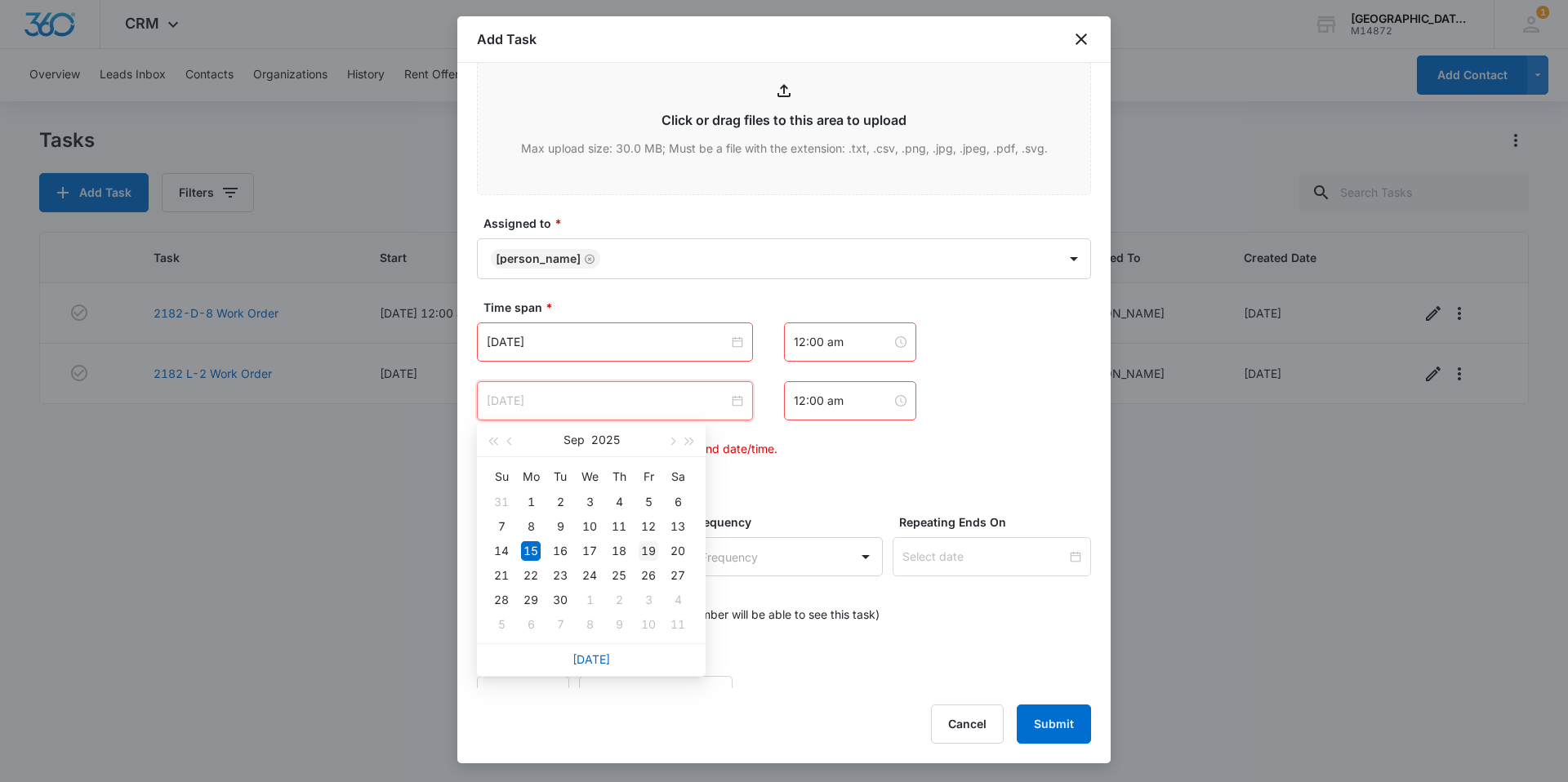
type input "[DATE]"
click at [650, 546] on div "19" at bounding box center [649, 551] width 20 height 20
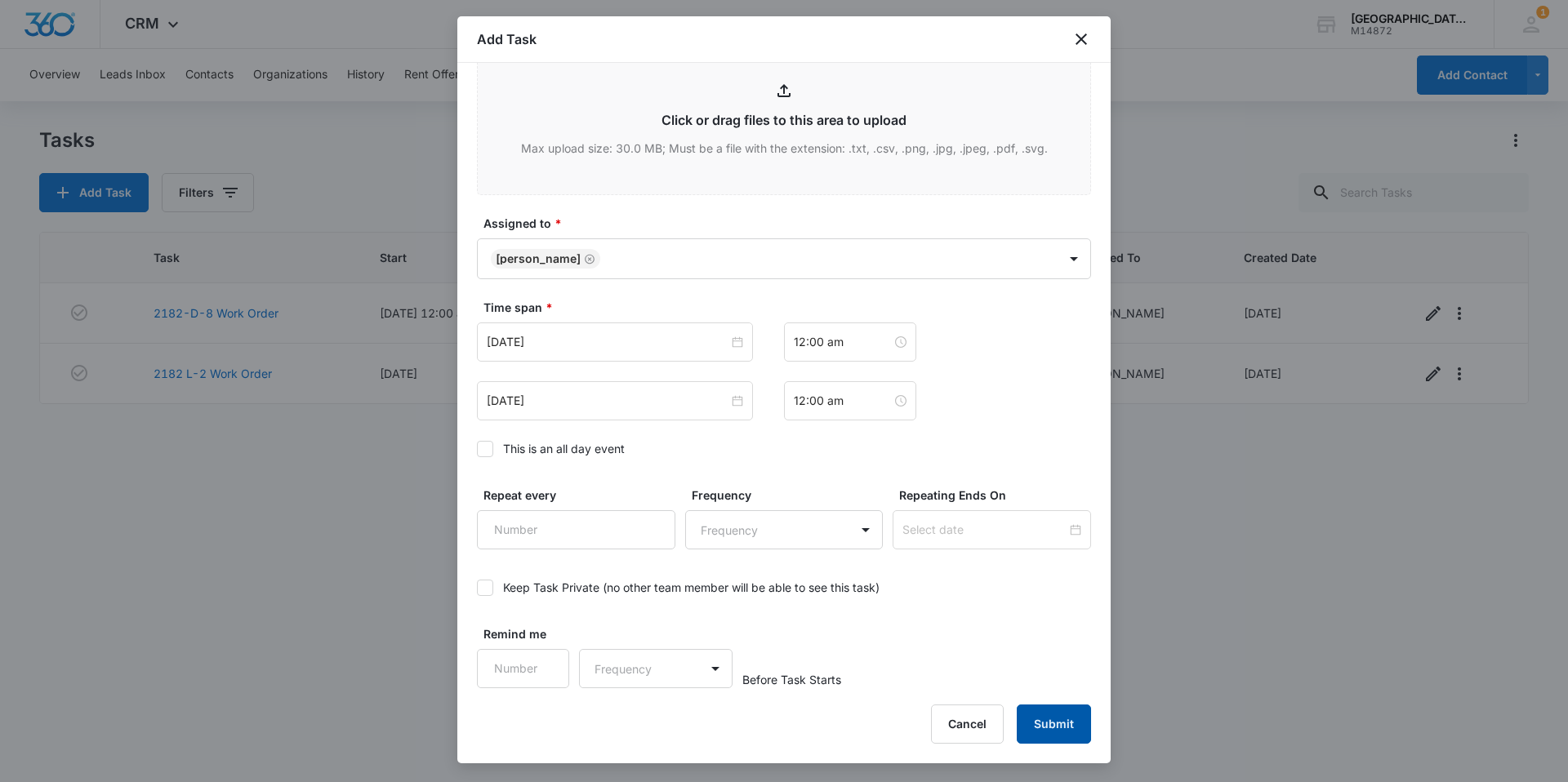
click at [1046, 711] on button "Submit" at bounding box center [1053, 724] width 74 height 39
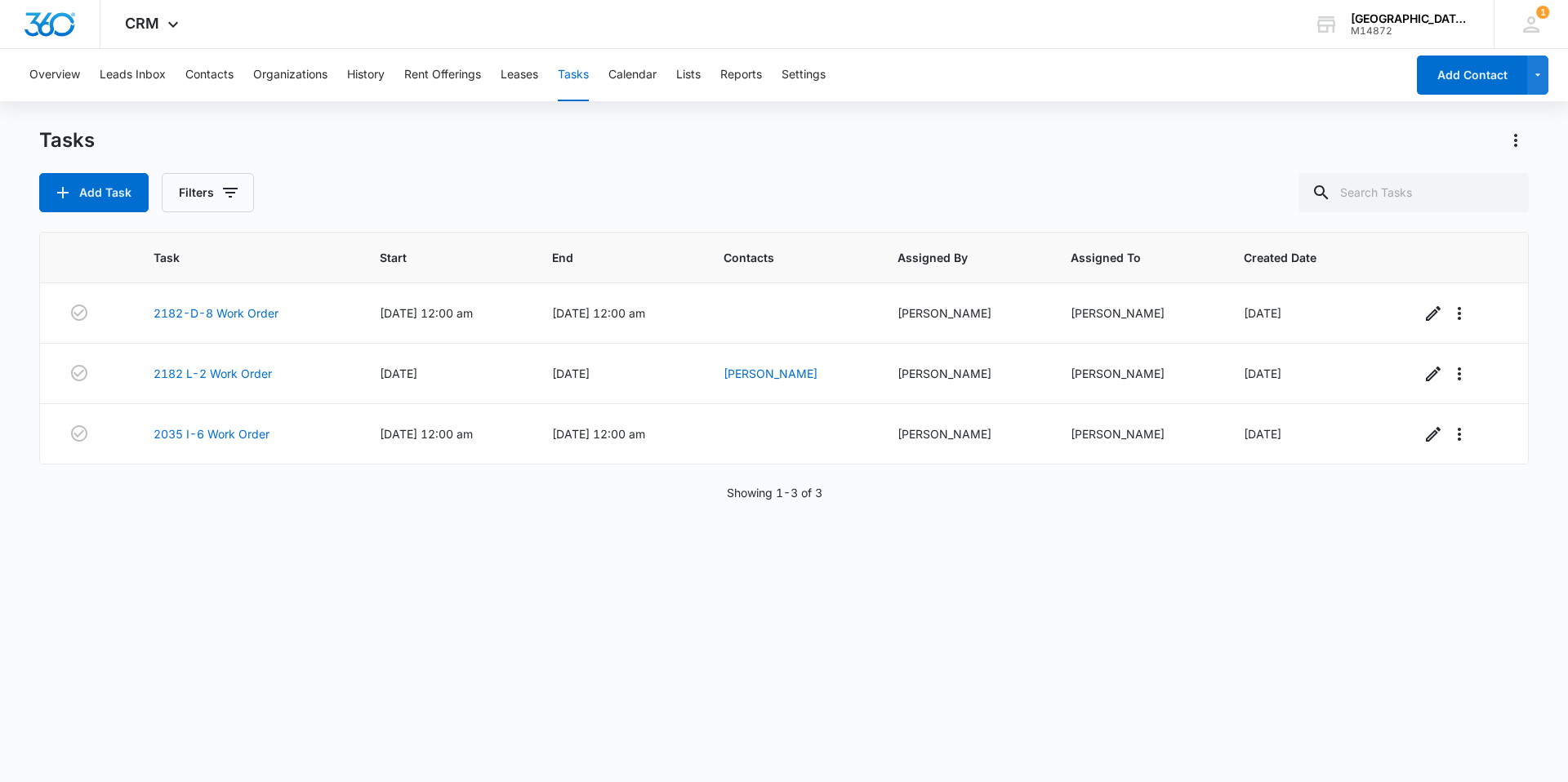
click at [1360, 144] on div "Tasks" at bounding box center [783, 139] width 1489 height 26
click at [105, 200] on button "Add Task" at bounding box center [94, 192] width 110 height 39
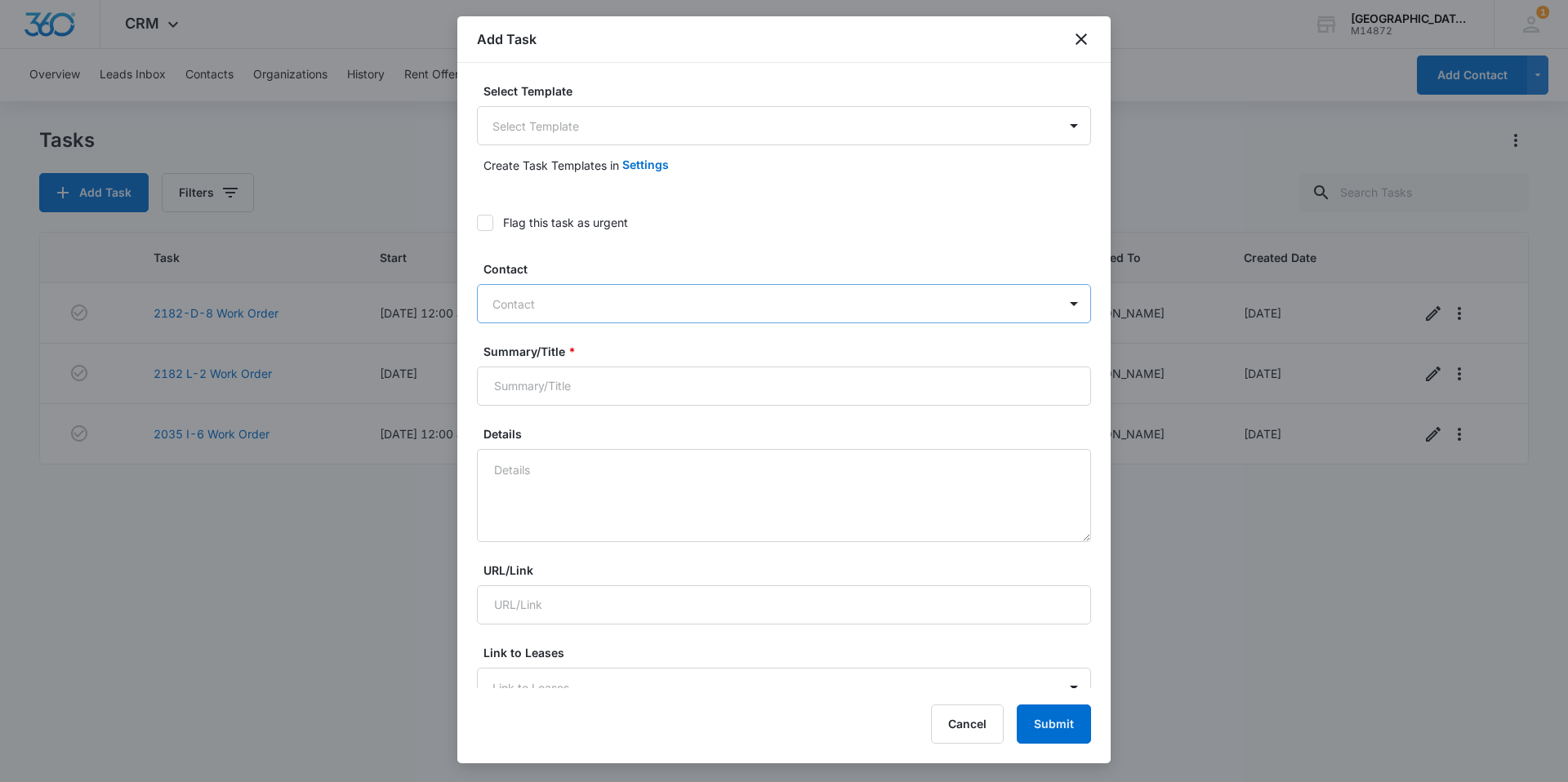
click at [637, 307] on div at bounding box center [774, 304] width 563 height 21
click at [595, 134] on body "CRM Apps Reputation Websites Forms CRM Email Social Content Ads Intelligence Fi…" at bounding box center [784, 391] width 1568 height 782
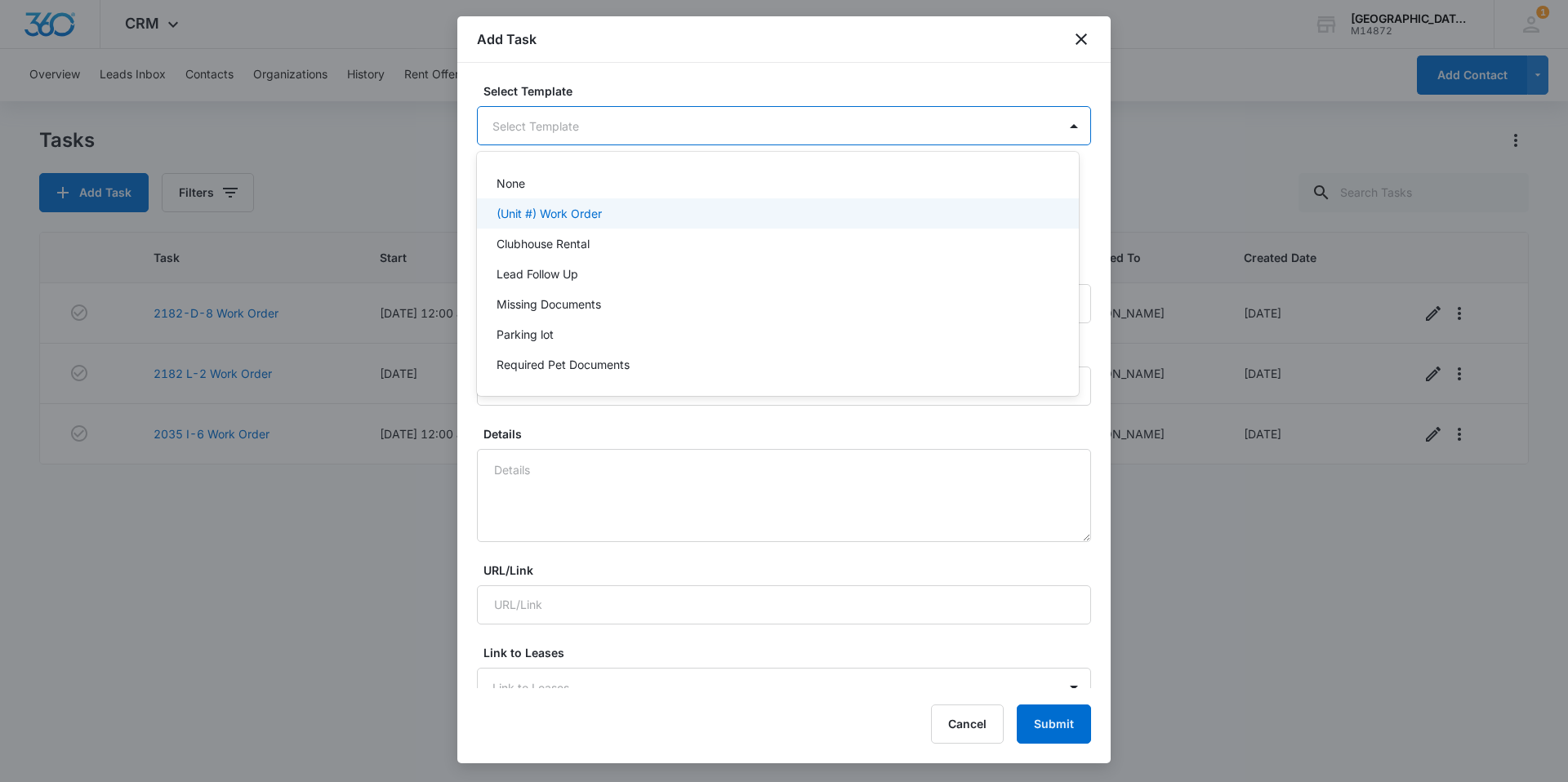
click at [572, 202] on div "(Unit #) Work Order" at bounding box center [777, 213] width 602 height 30
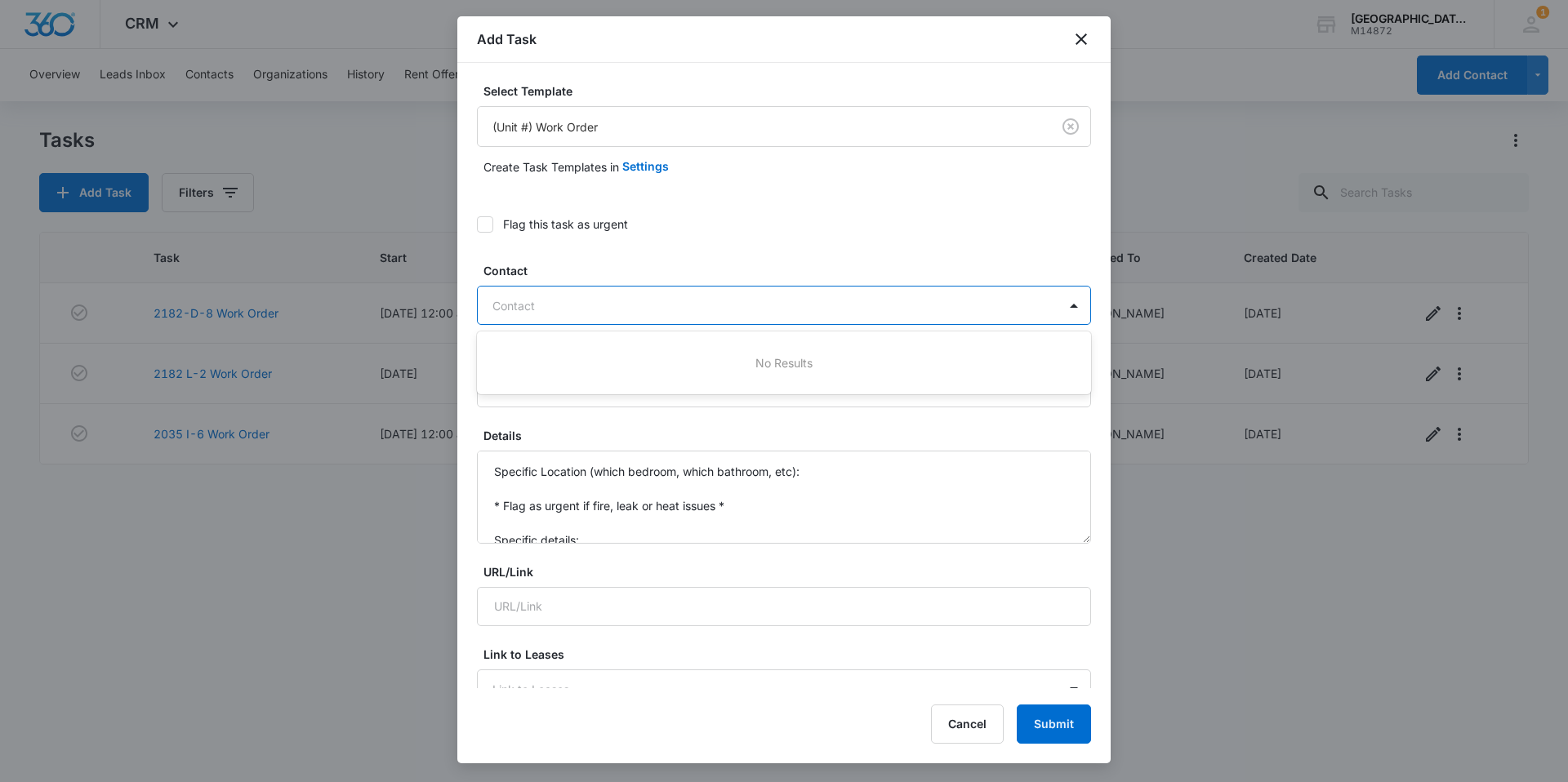
click at [581, 301] on div at bounding box center [774, 305] width 563 height 21
type input "deb"
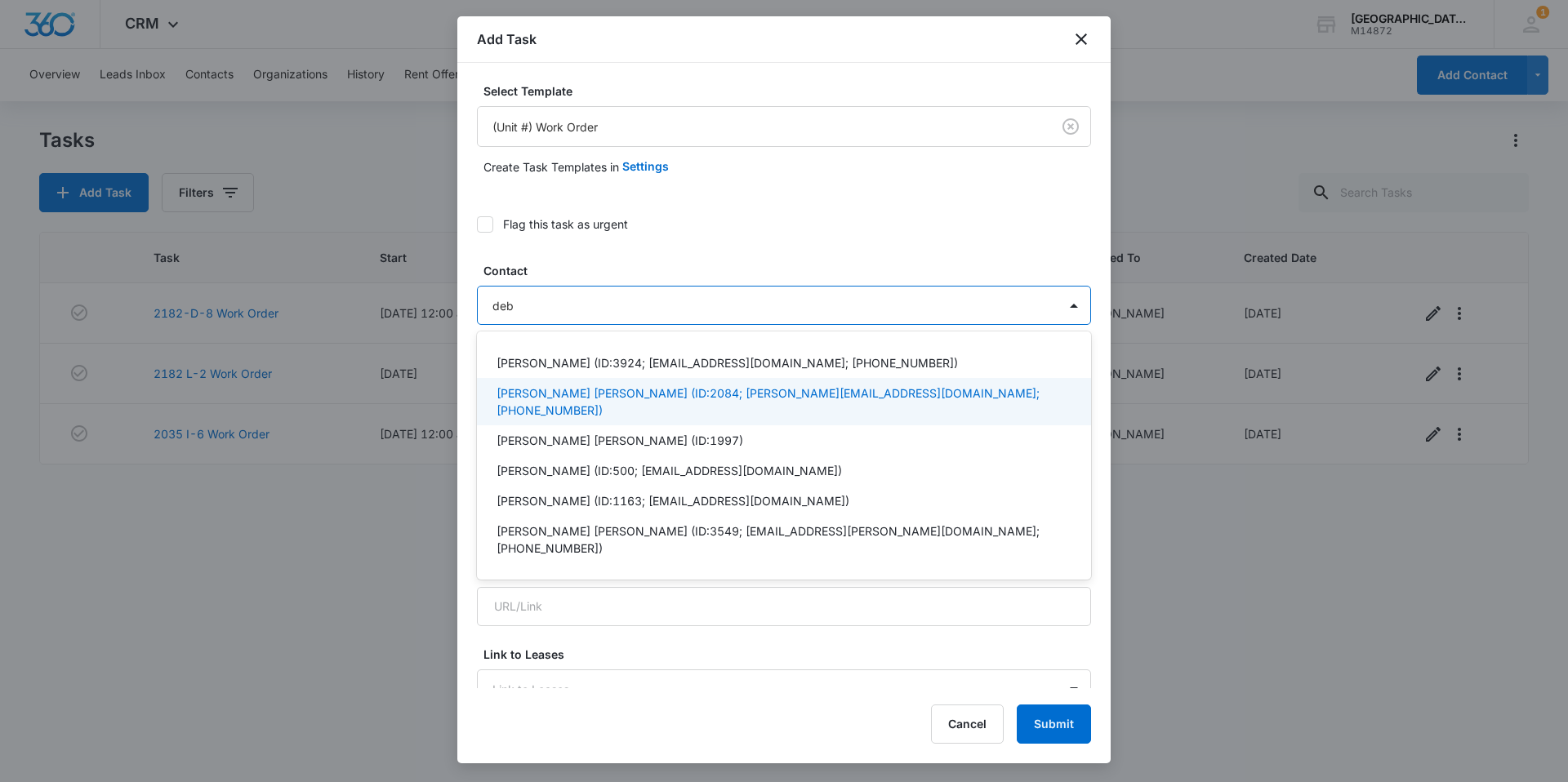
click at [591, 391] on p "[PERSON_NAME] [PERSON_NAME] (ID:2084; [PERSON_NAME][EMAIL_ADDRESS][DOMAIN_NAME]…" at bounding box center [782, 401] width 571 height 34
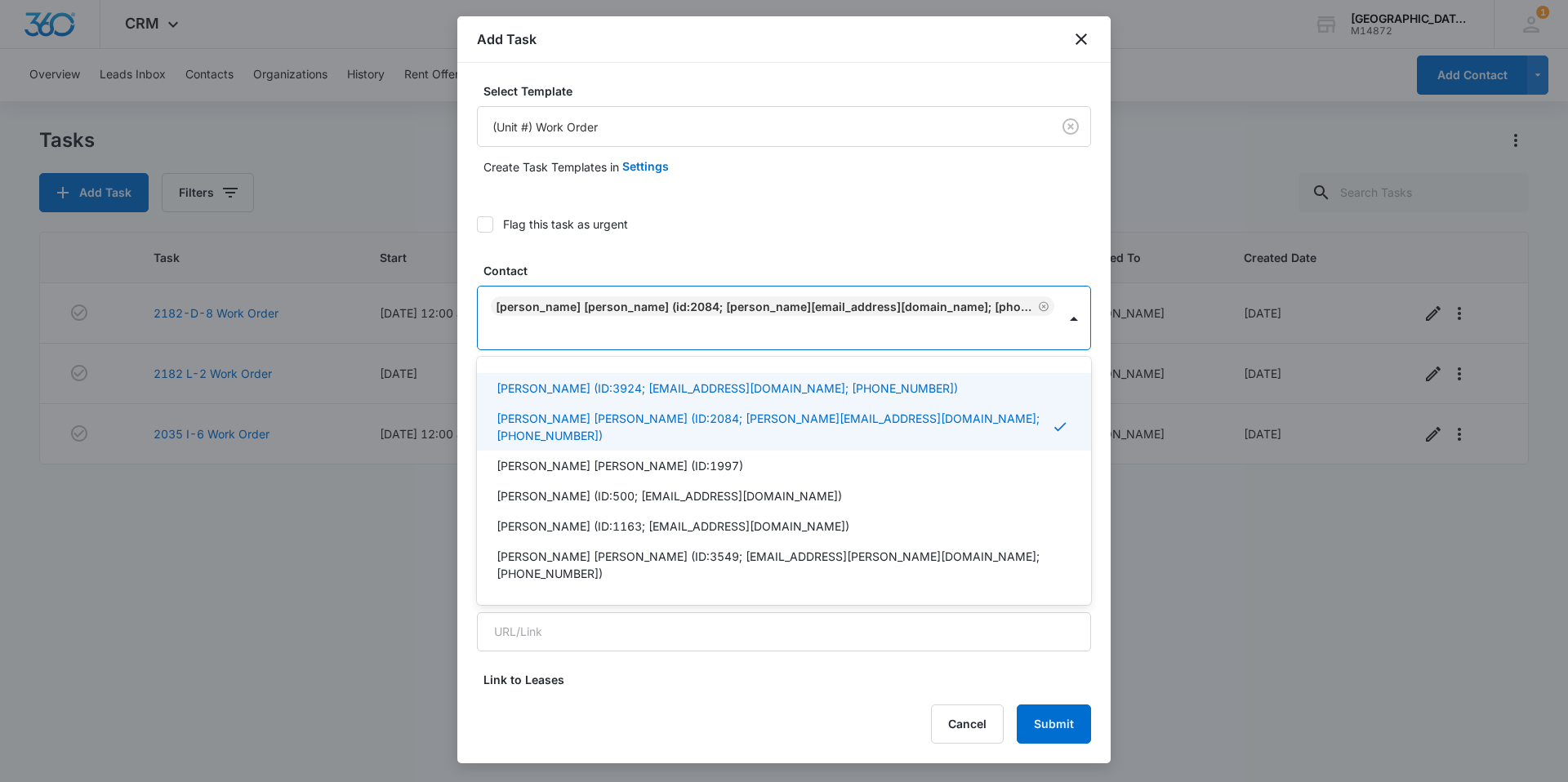
click at [722, 271] on label "Contact" at bounding box center [790, 271] width 614 height 17
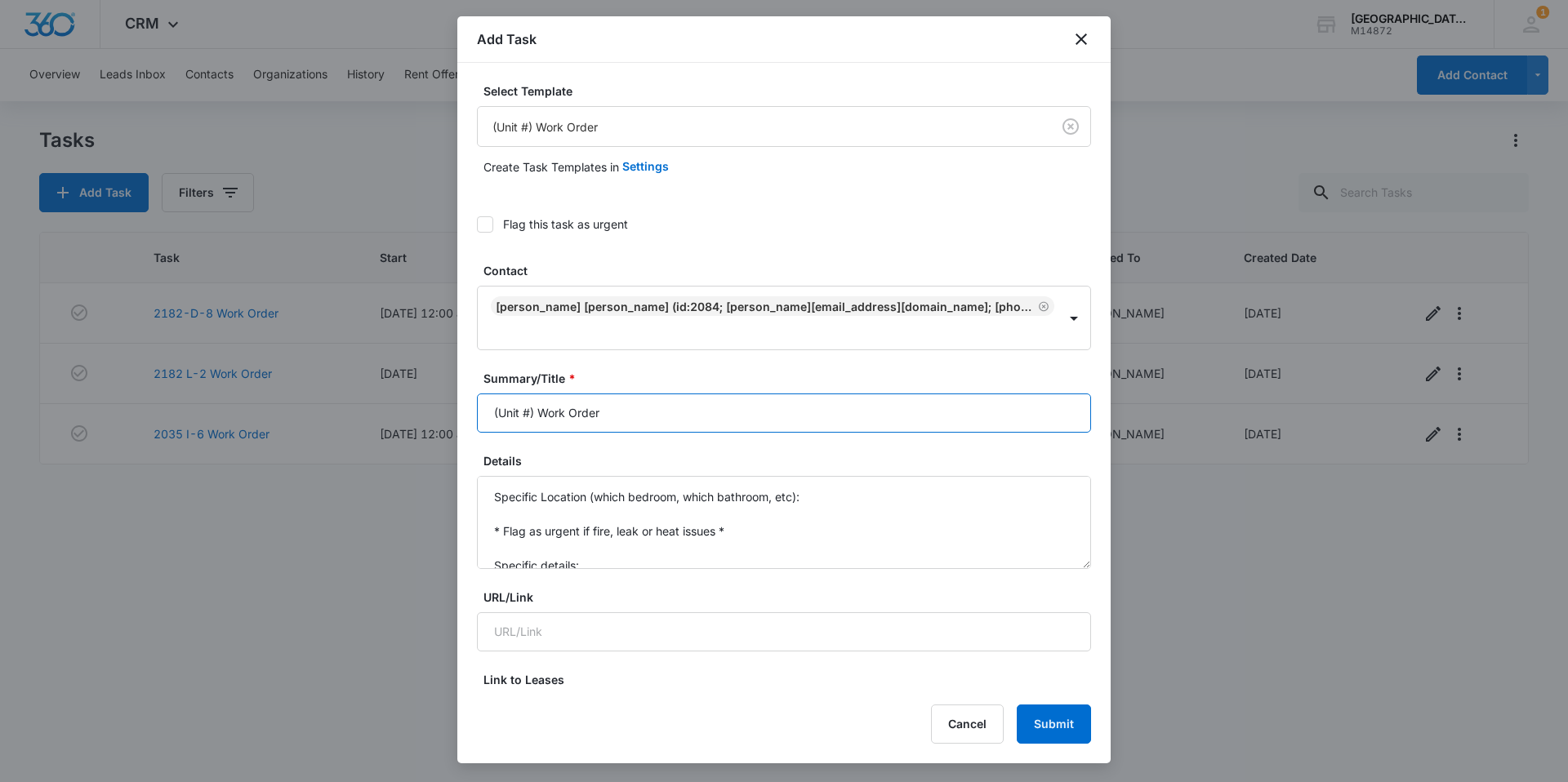
drag, startPoint x: 534, startPoint y: 384, endPoint x: 411, endPoint y: 383, distance: 123.0
click at [411, 383] on body "CRM Apps Reputation Websites Forms CRM Email Social Content Ads Intelligence Fi…" at bounding box center [784, 391] width 1568 height 782
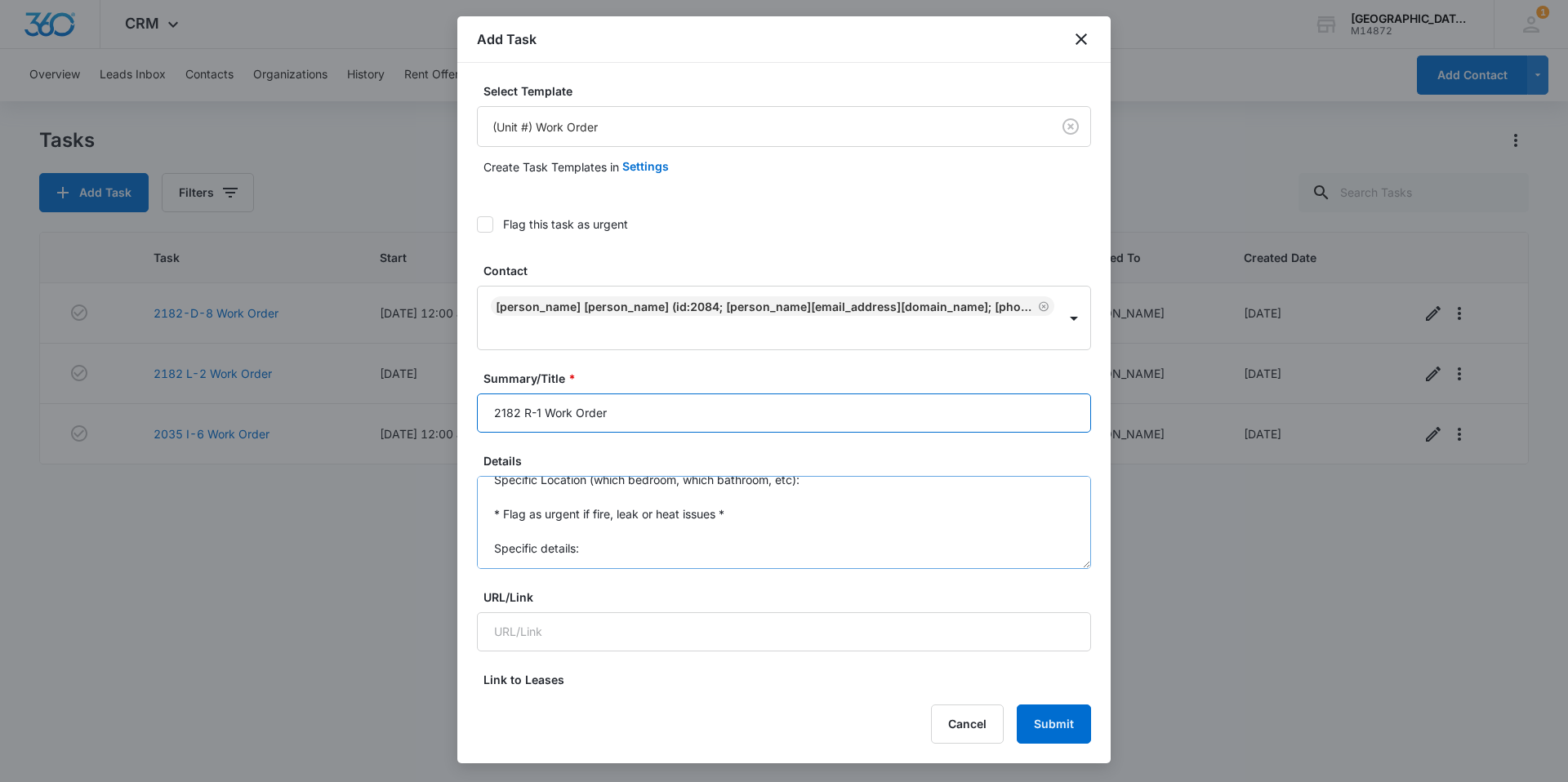
scroll to position [34, 0]
type input "2182 R-1 Work Order"
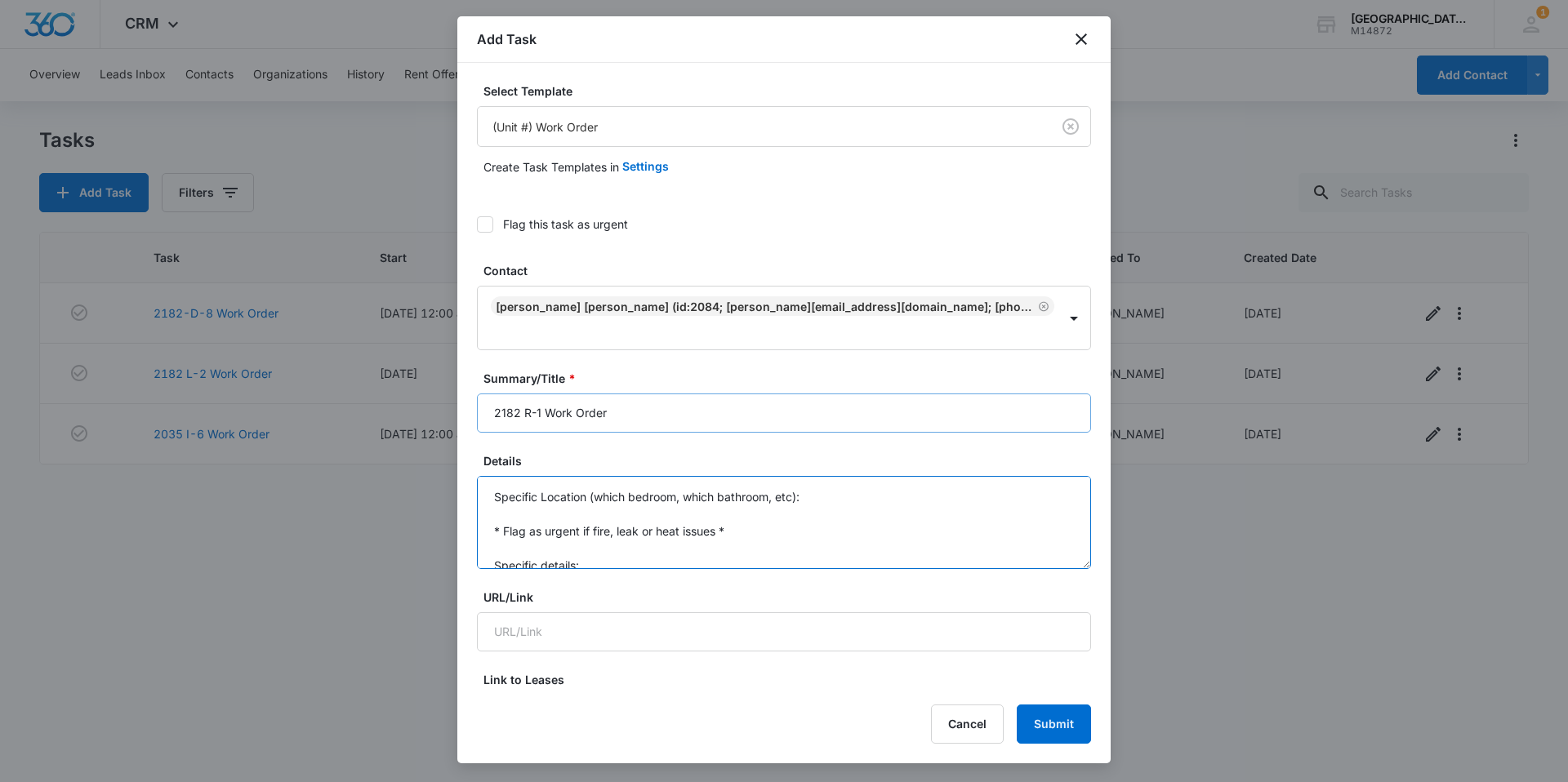
drag, startPoint x: 507, startPoint y: 530, endPoint x: 500, endPoint y: 380, distance: 150.2
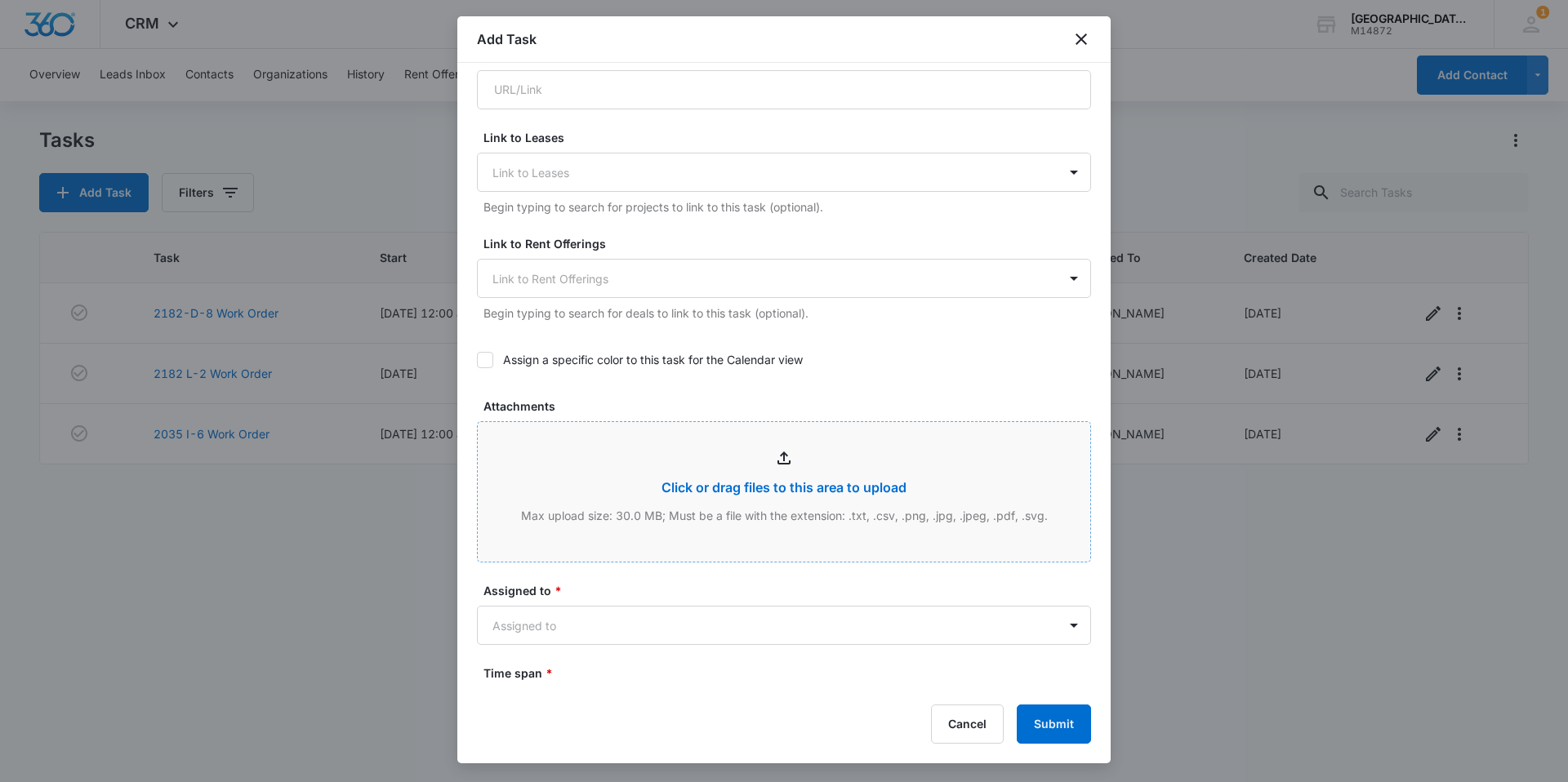
scroll to position [571, 0]
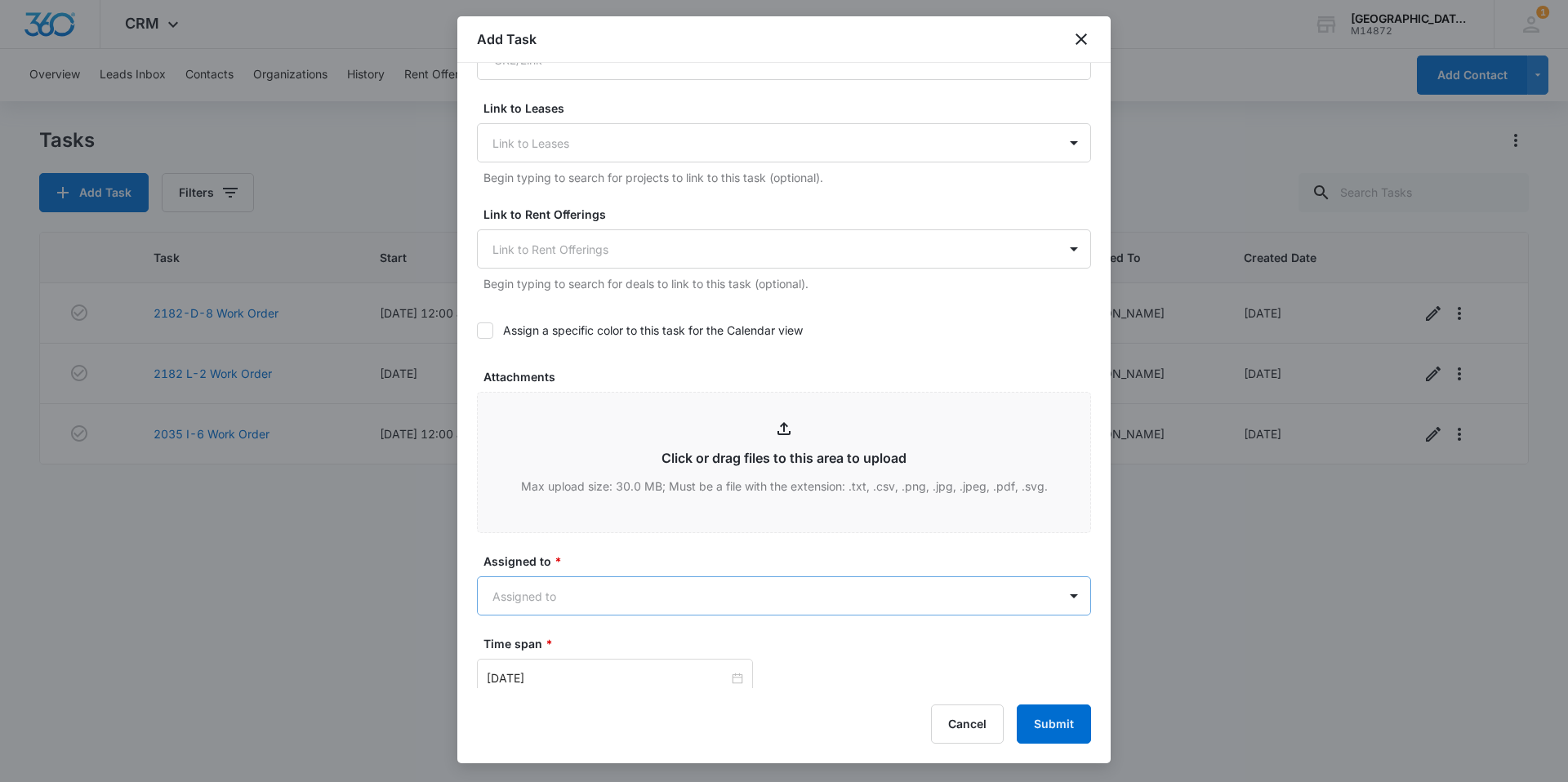
type textarea "Please get model/serial number for oven for [PERSON_NAME] and claims disposal i…"
click at [659, 581] on body "CRM Apps Reputation Websites Forms CRM Email Social Content Ads Intelligence Fi…" at bounding box center [784, 391] width 1568 height 782
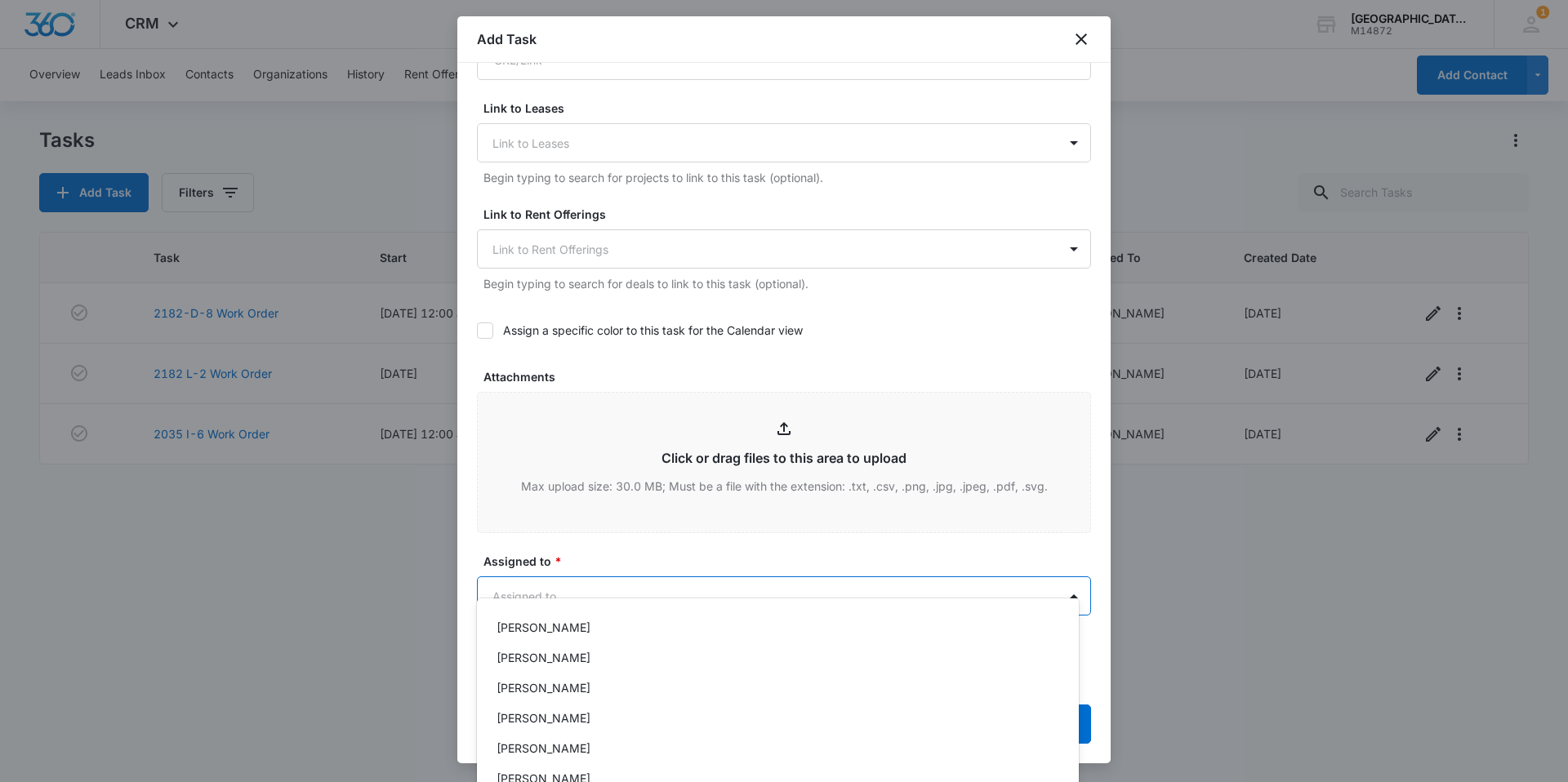
scroll to position [164, 0]
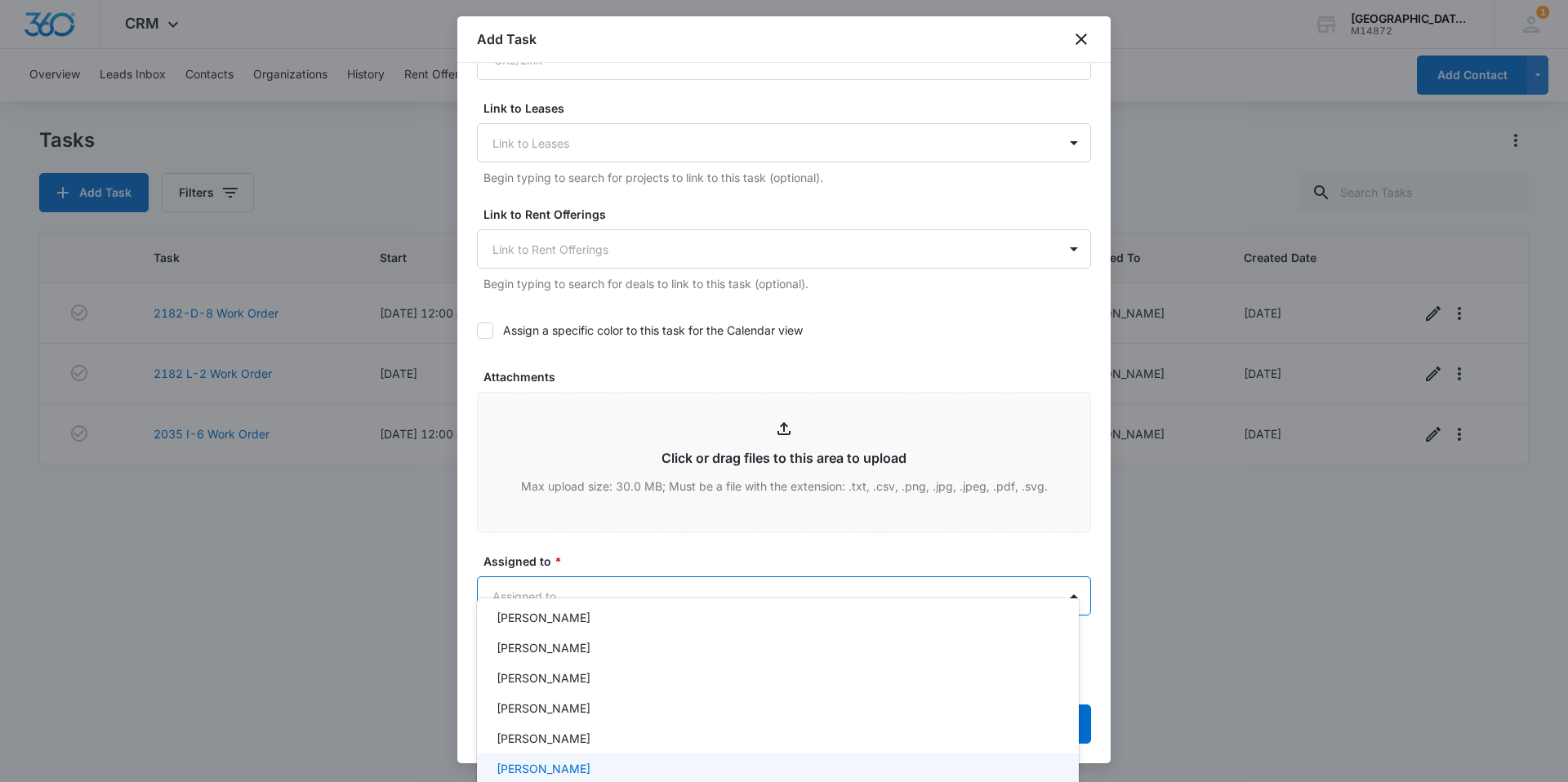
click at [694, 755] on div "[PERSON_NAME]" at bounding box center [777, 769] width 602 height 30
click at [690, 530] on div at bounding box center [784, 391] width 1568 height 782
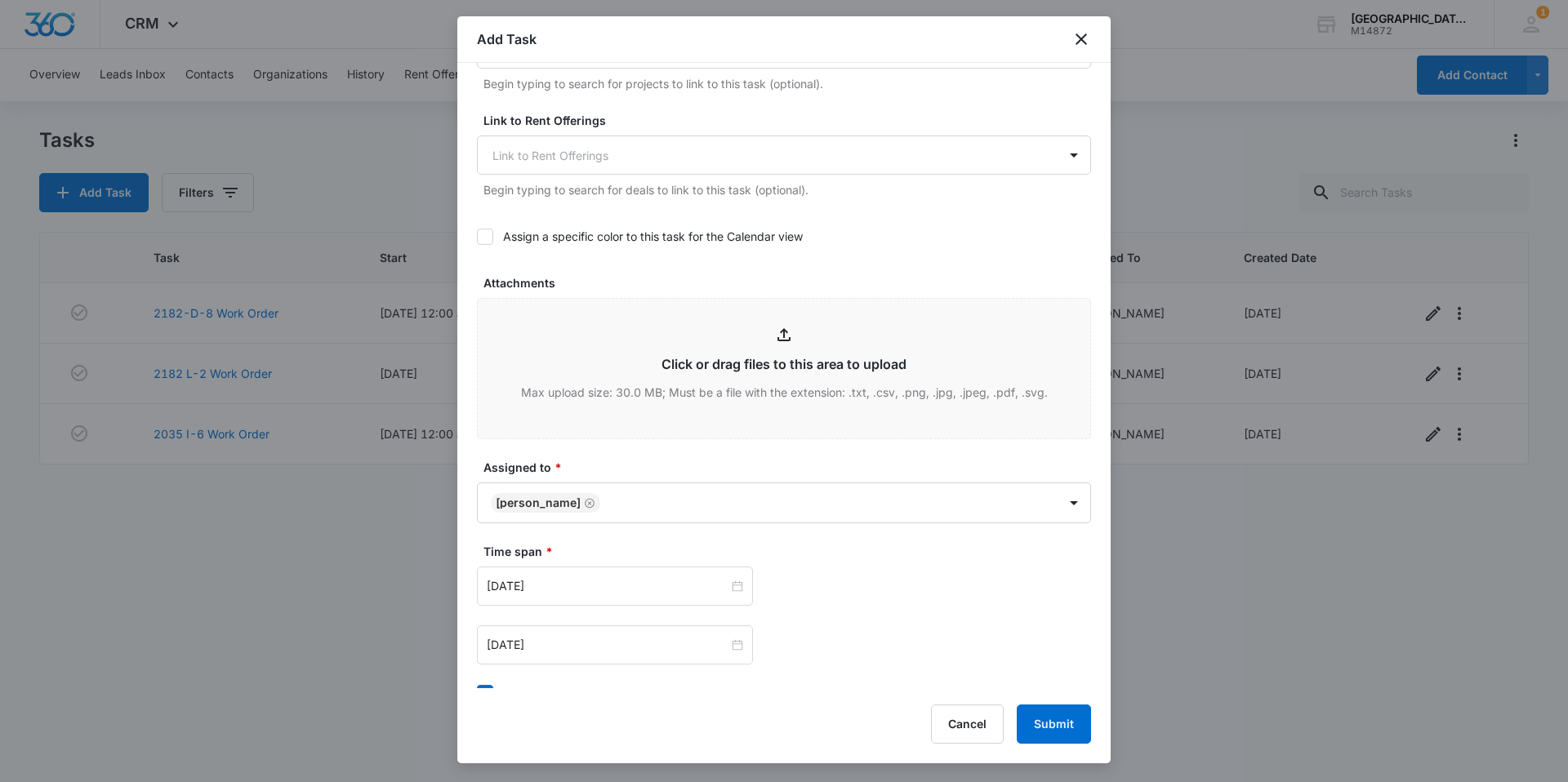
scroll to position [816, 0]
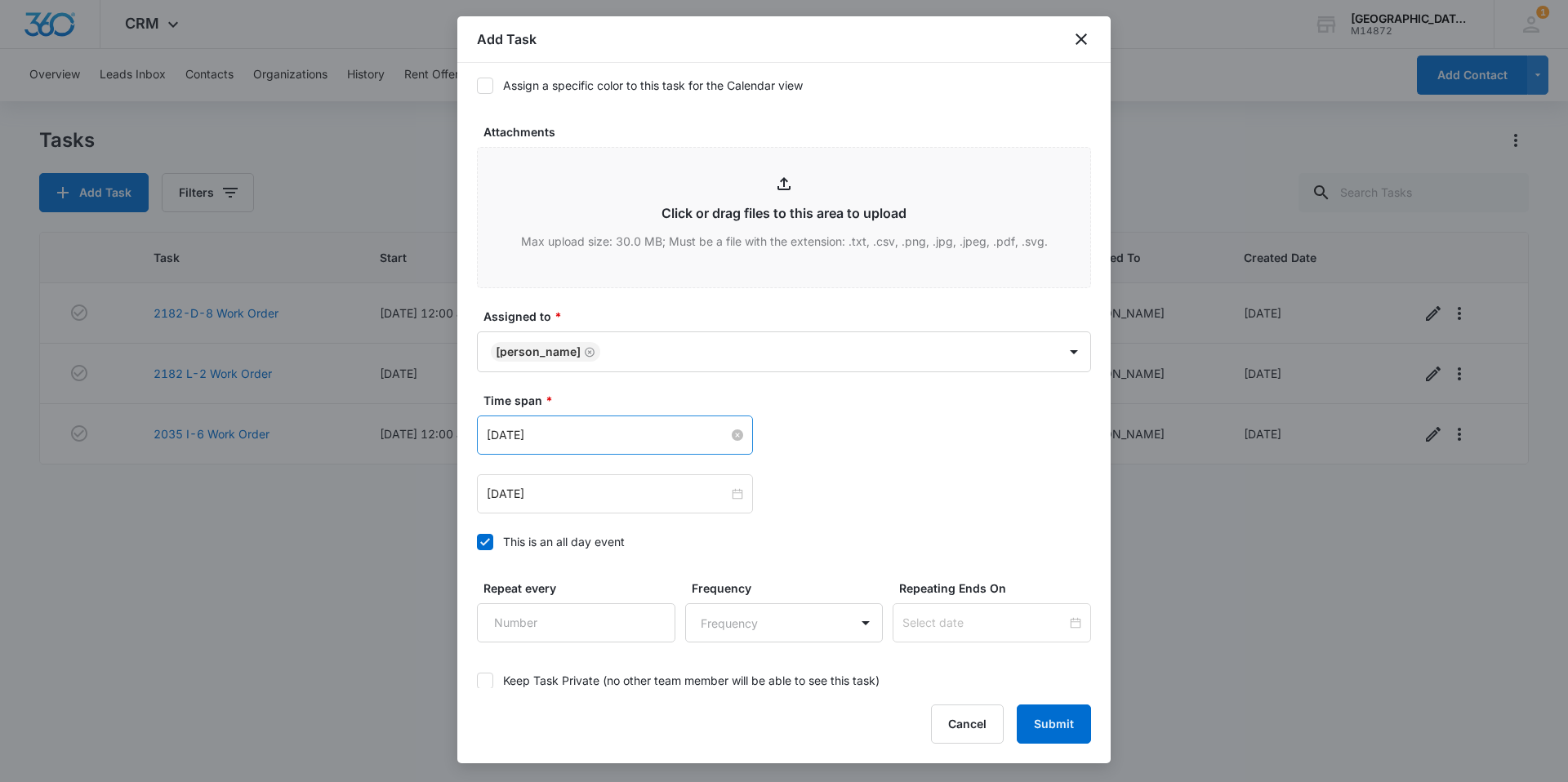
click at [610, 426] on input "[DATE]" at bounding box center [607, 435] width 242 height 18
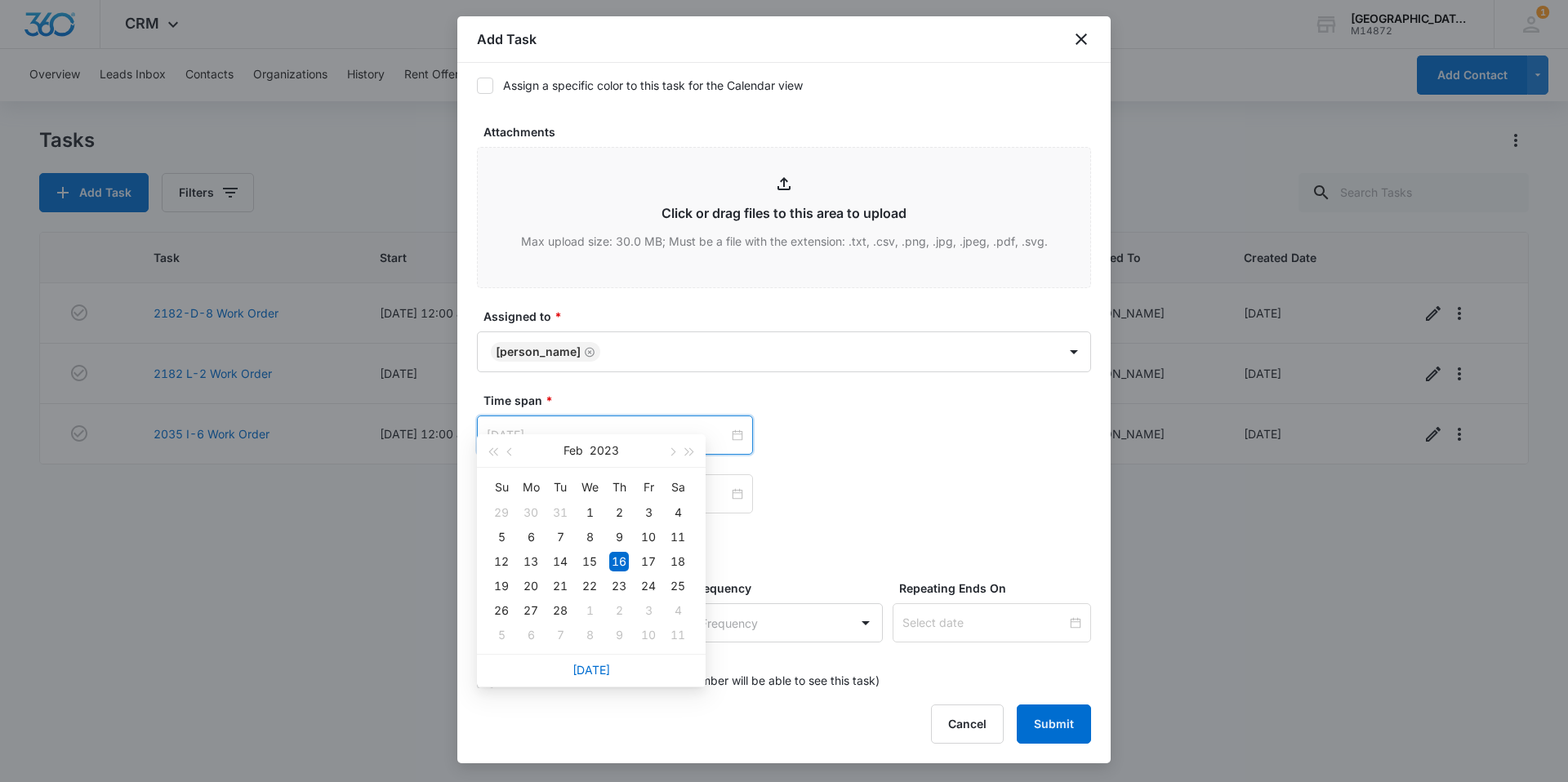
type input "[DATE]"
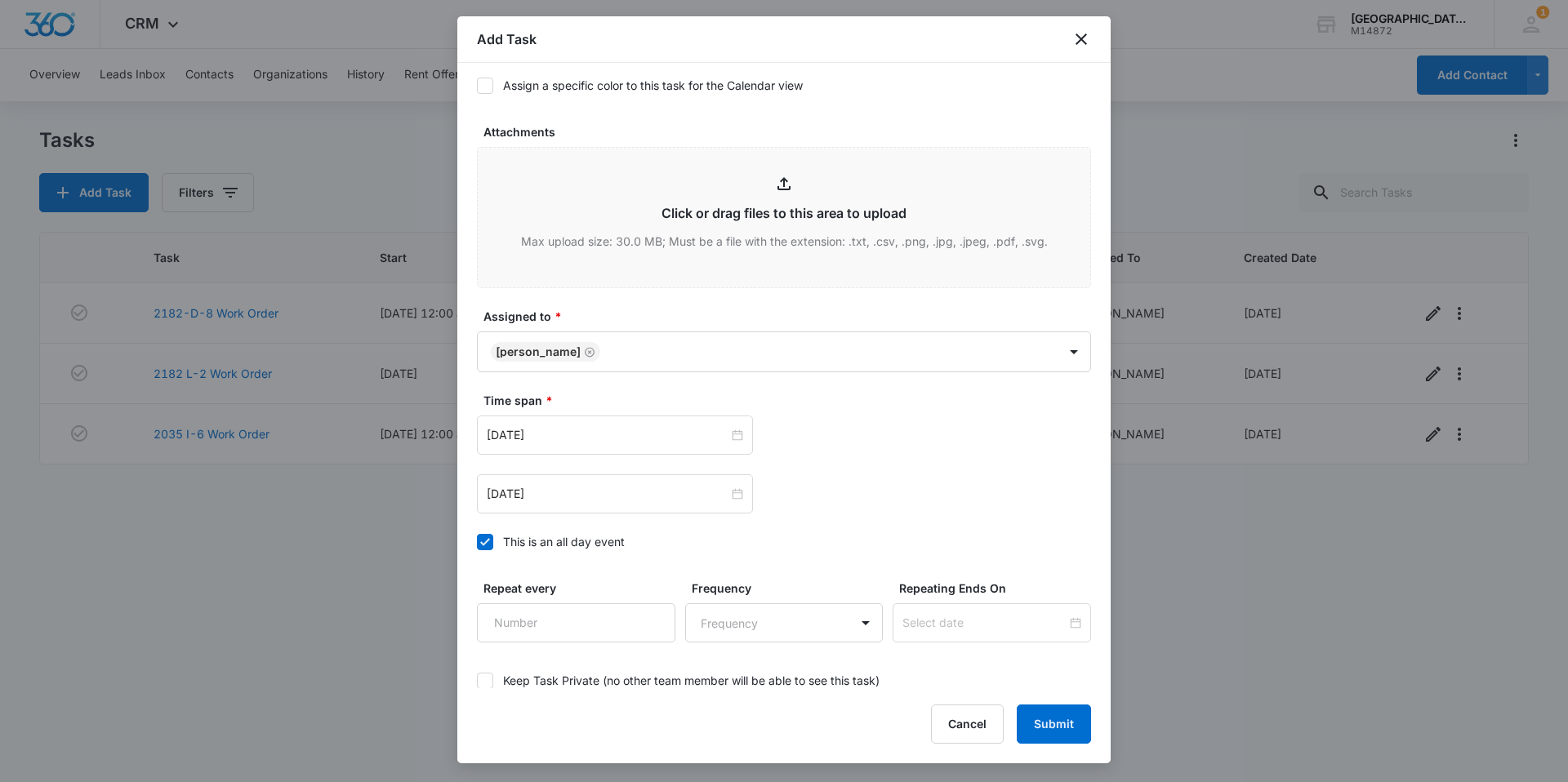
drag, startPoint x: 953, startPoint y: 467, endPoint x: 806, endPoint y: 503, distance: 151.3
click at [950, 474] on div "[DATE]" at bounding box center [783, 493] width 614 height 39
click at [620, 533] on div "This is an all day event" at bounding box center [564, 541] width 122 height 17
click at [477, 542] on input "This is an all day event" at bounding box center [477, 542] width 0 height 0
click at [612, 415] on div "[DATE]" at bounding box center [615, 434] width 276 height 39
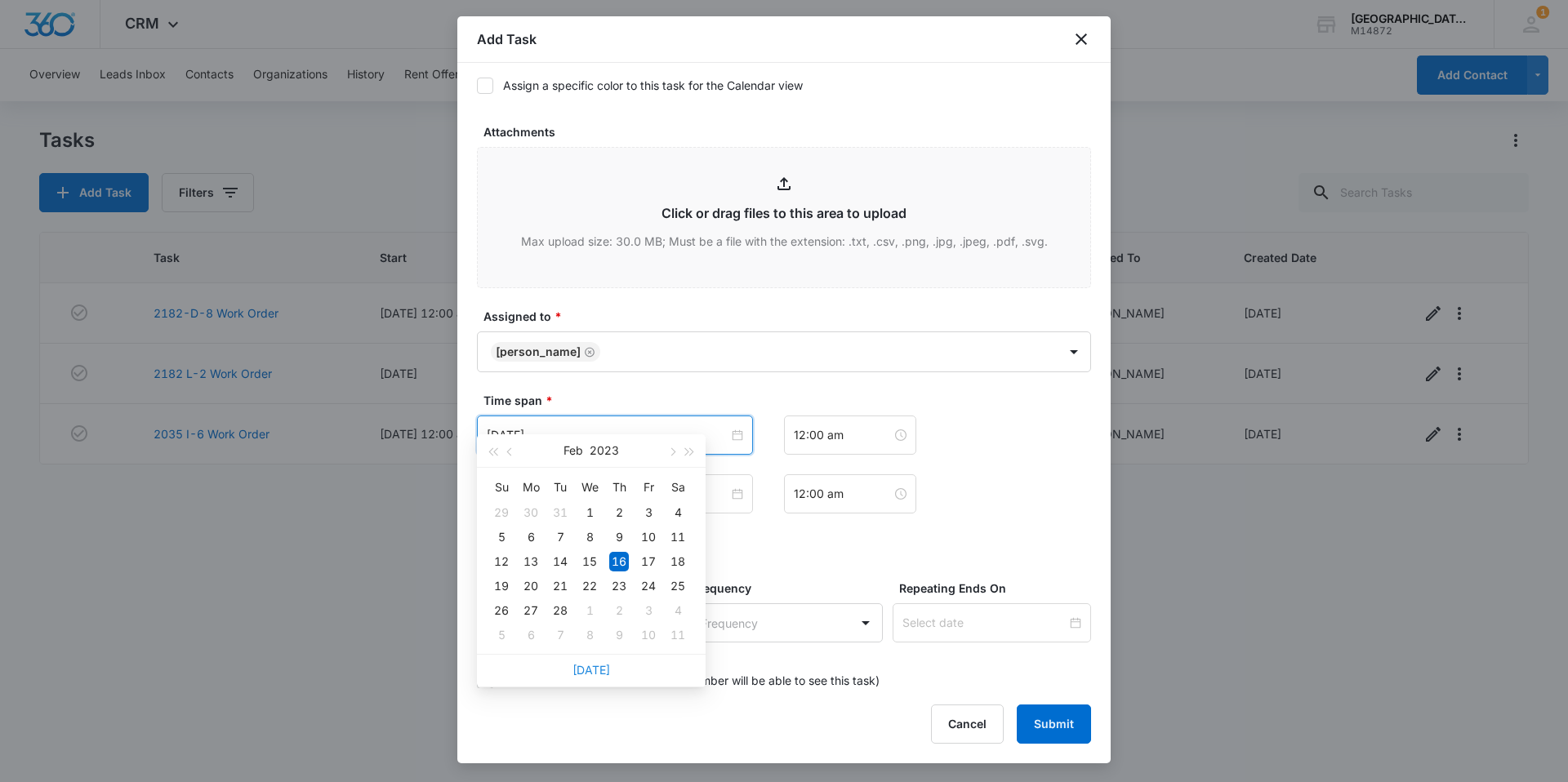
drag, startPoint x: 600, startPoint y: 665, endPoint x: 600, endPoint y: 584, distance: 81.0
click at [600, 664] on link "[DATE]" at bounding box center [590, 669] width 37 height 14
type input "[DATE]"
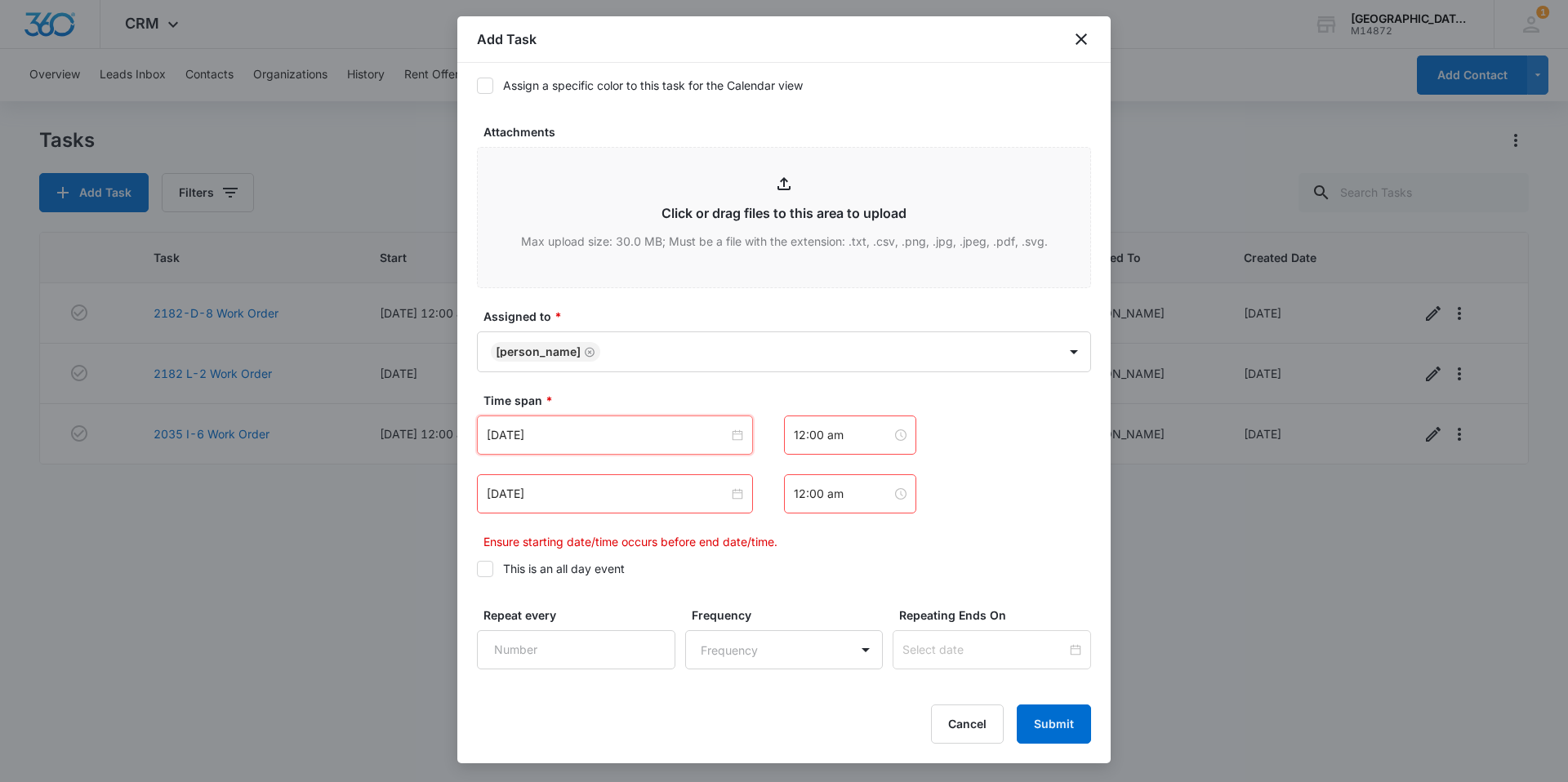
click at [592, 474] on div "[DATE]" at bounding box center [615, 493] width 276 height 39
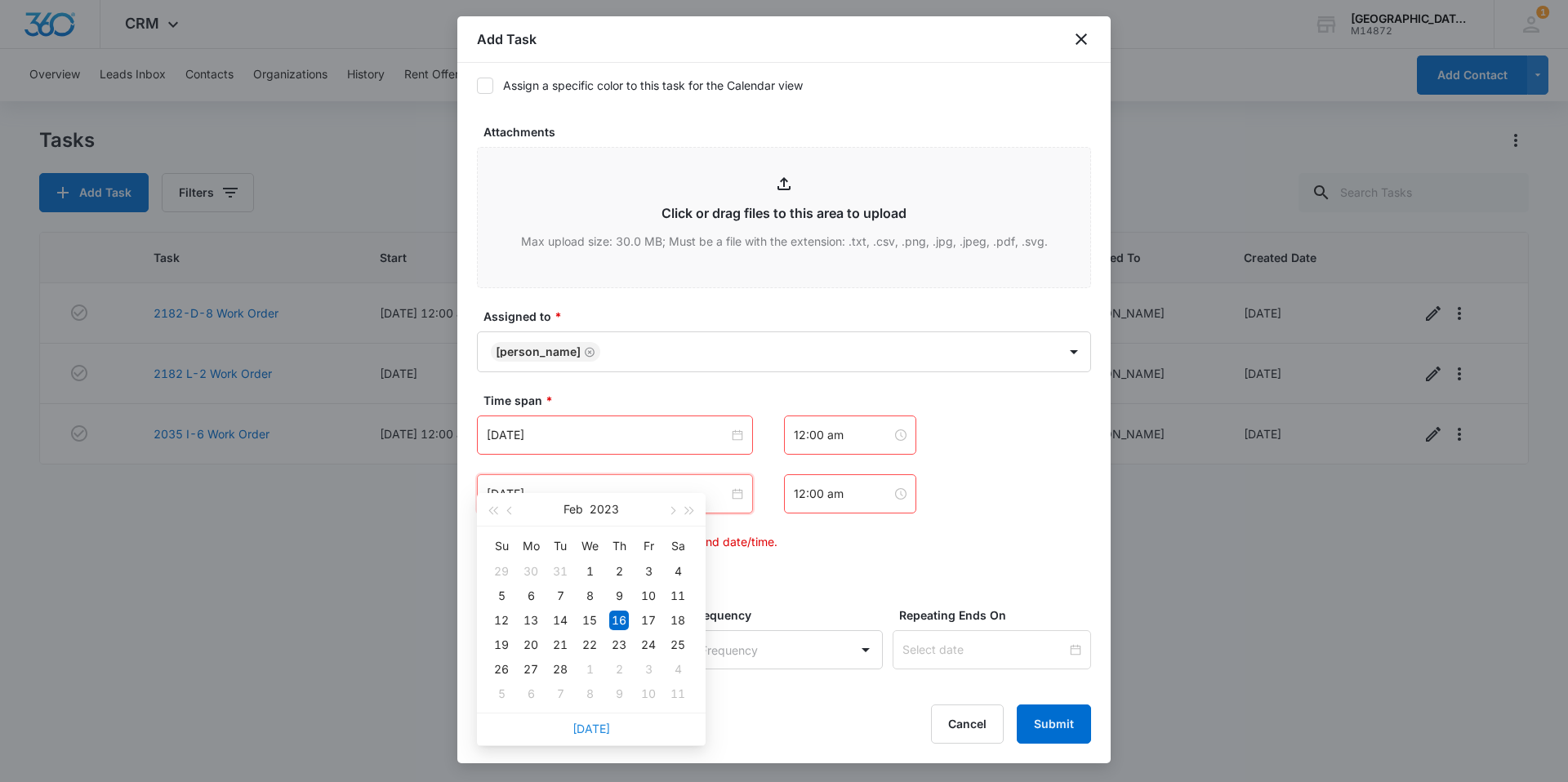
click at [597, 725] on link "[DATE]" at bounding box center [590, 728] width 37 height 14
type input "[DATE]"
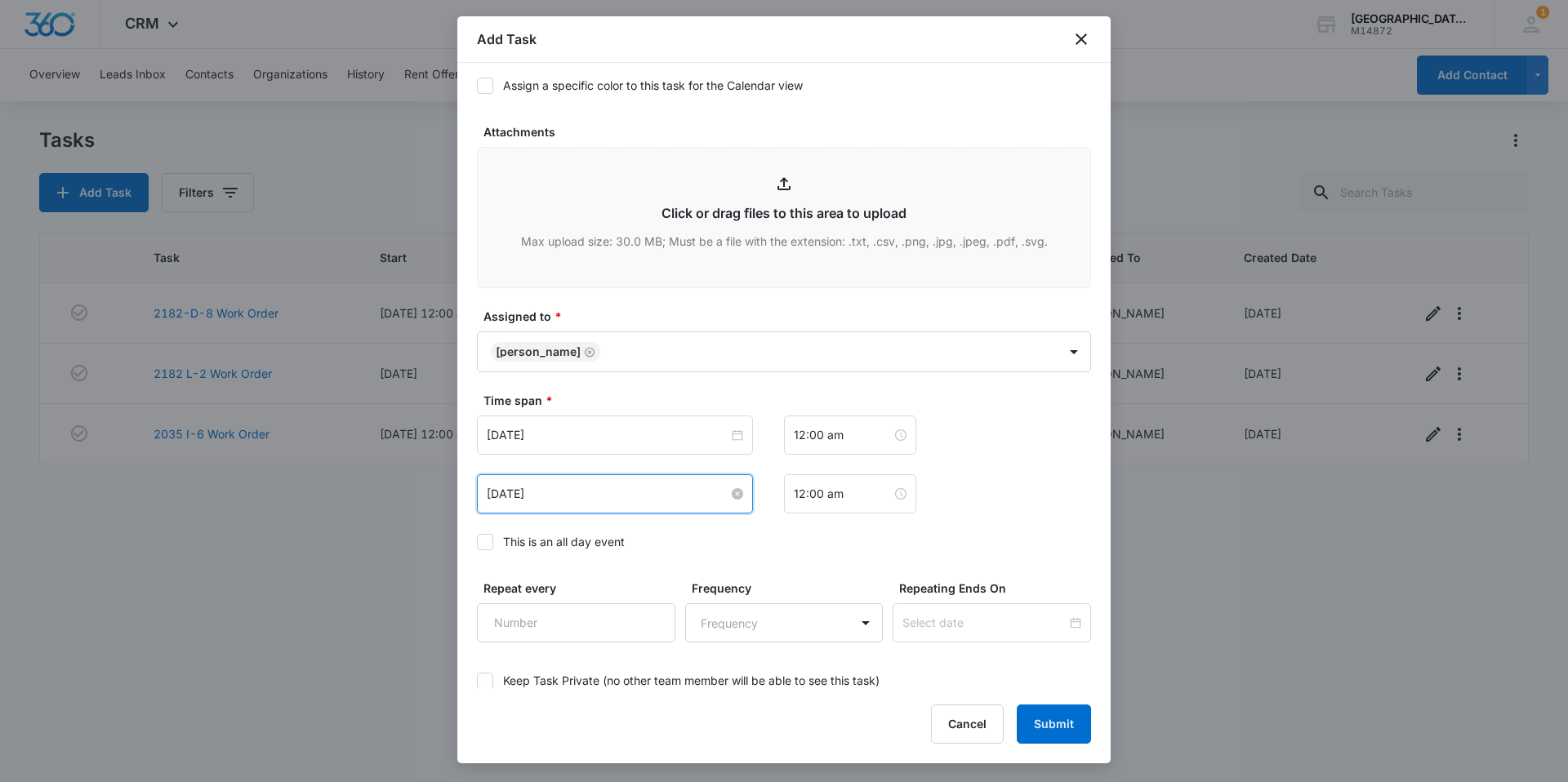
drag, startPoint x: 589, startPoint y: 467, endPoint x: 587, endPoint y: 475, distance: 8.2
click at [587, 485] on input "[DATE]" at bounding box center [607, 494] width 242 height 18
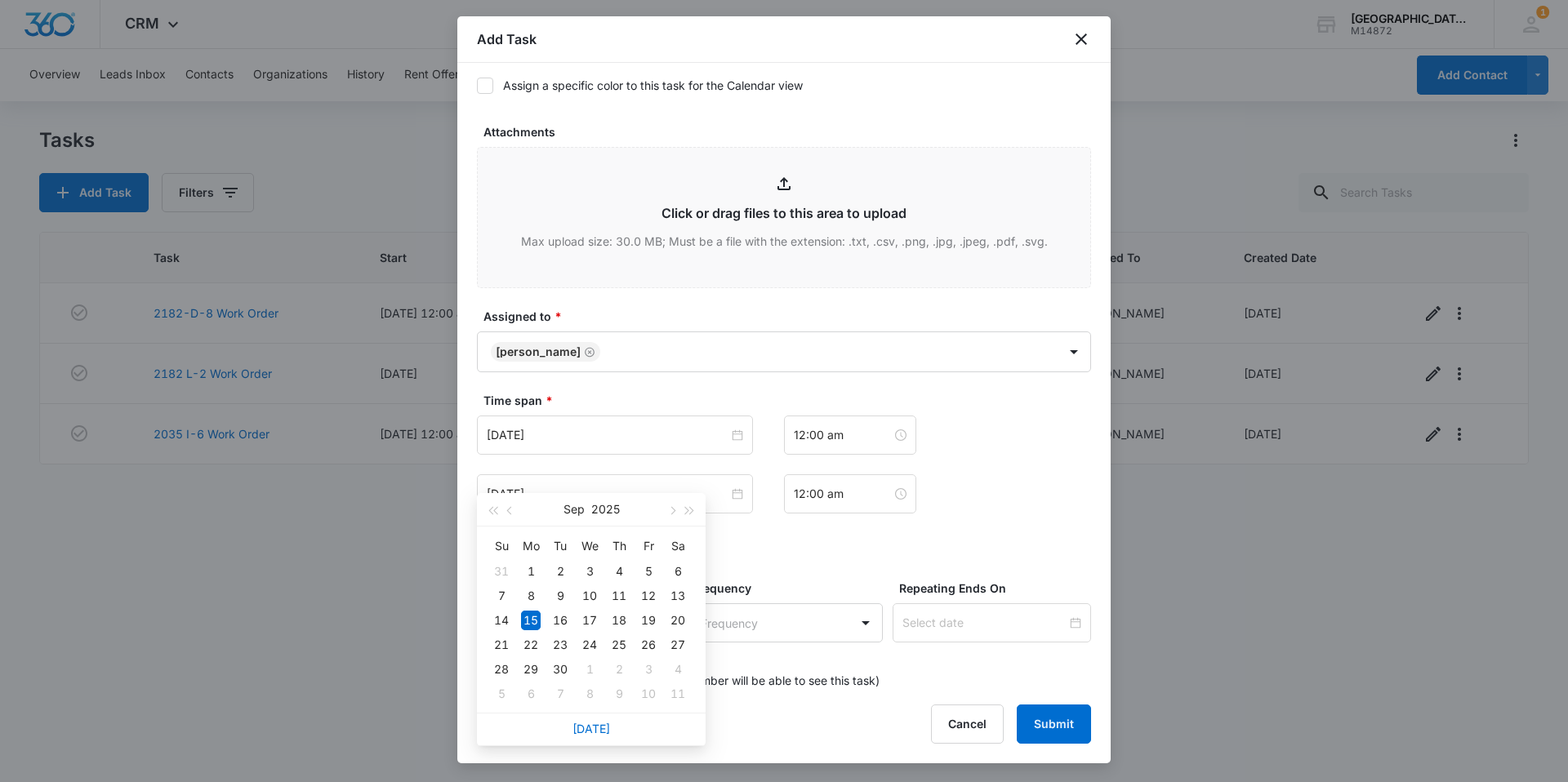
click at [899, 541] on form "Select Template (Unit #) Work Order Create Task Templates in Settings Flag this…" at bounding box center [783, 23] width 614 height 1515
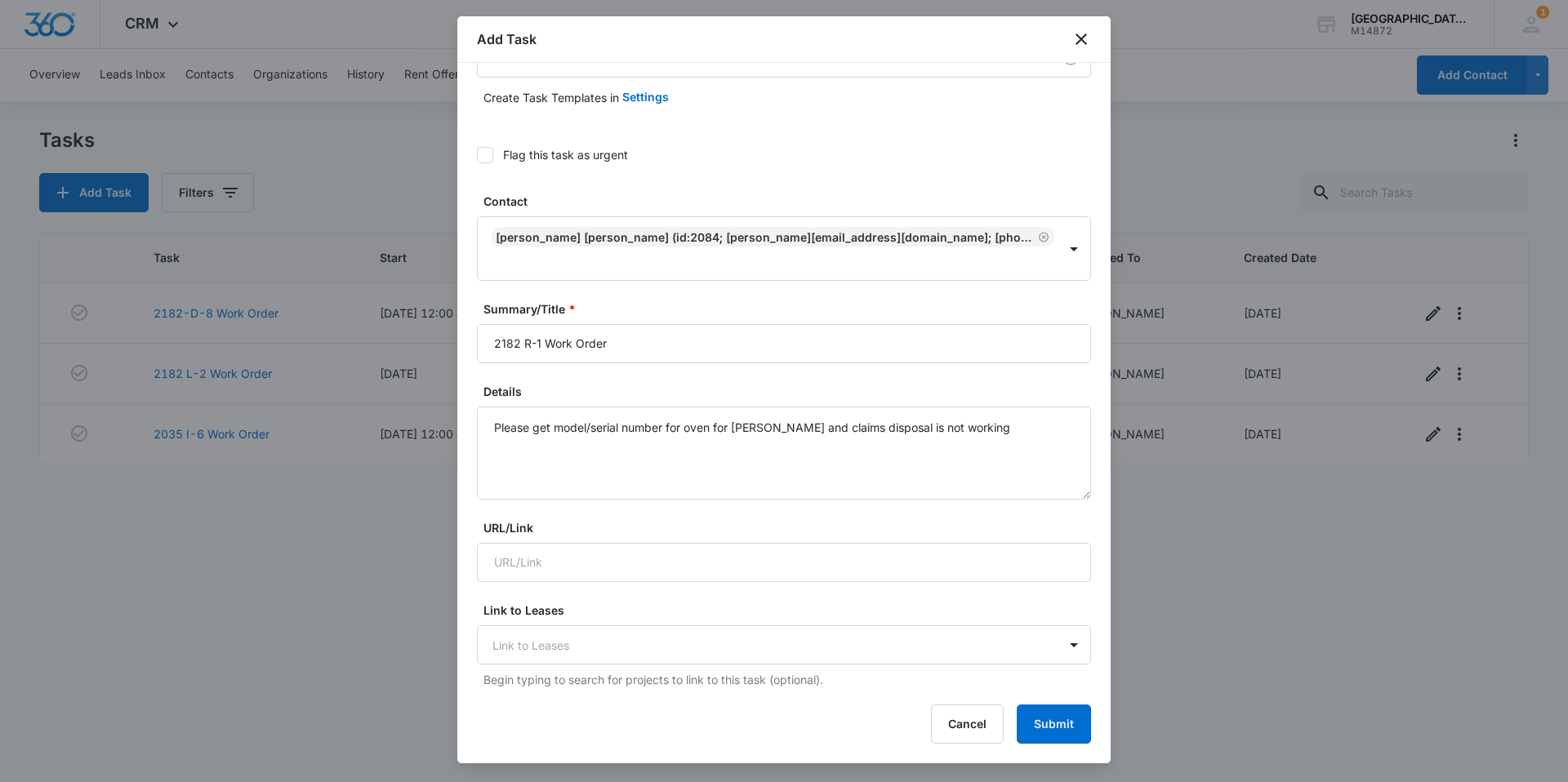
scroll to position [0, 0]
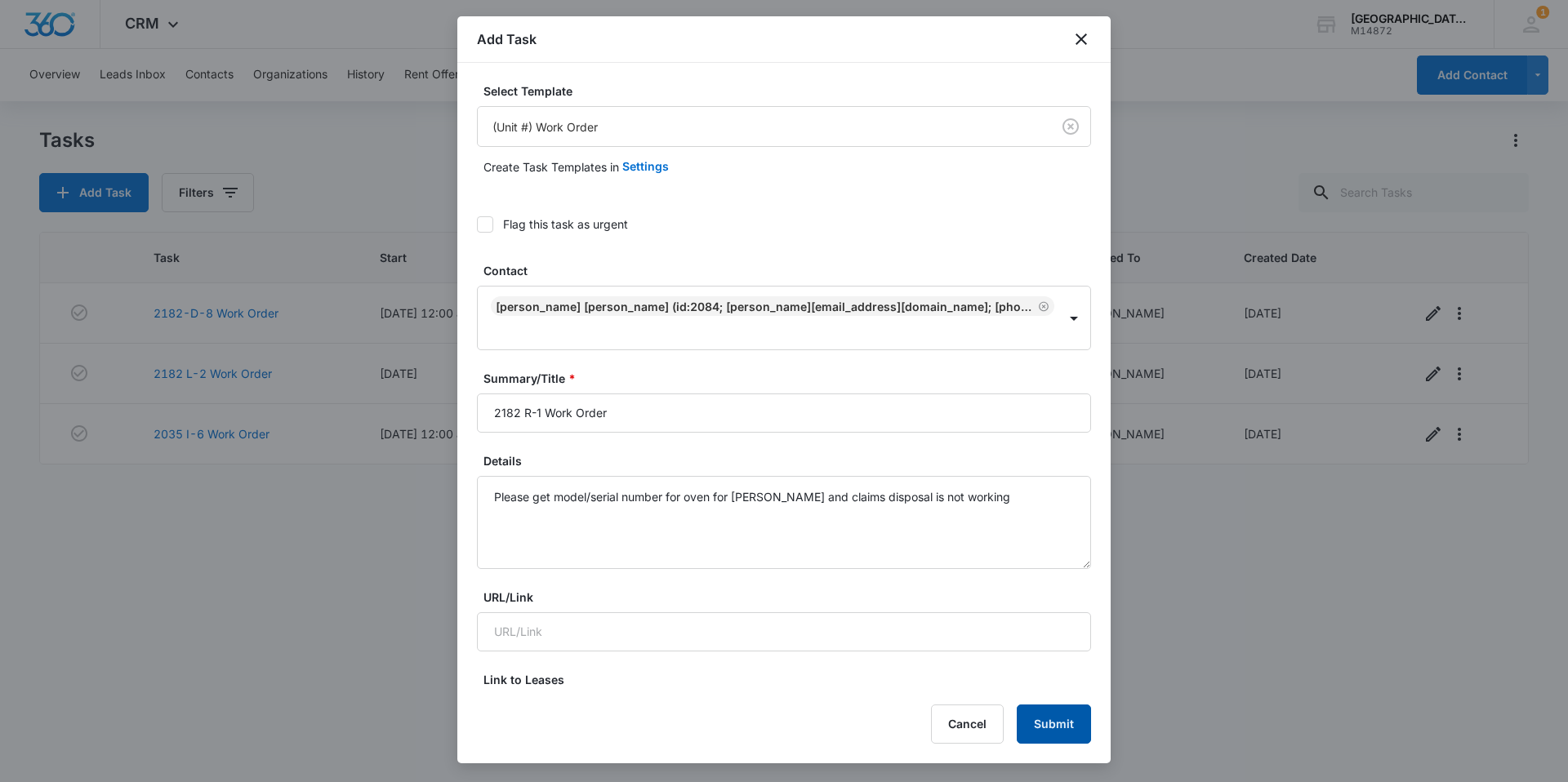
click at [1069, 723] on button "Submit" at bounding box center [1053, 724] width 74 height 39
